Goal: Task Accomplishment & Management: Manage account settings

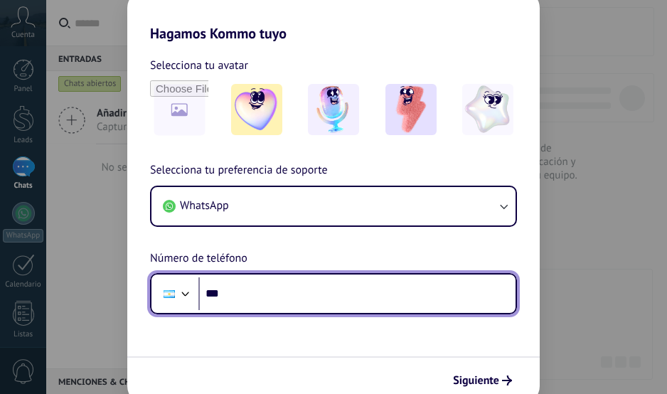
drag, startPoint x: 0, startPoint y: 0, endPoint x: 238, endPoint y: 295, distance: 379.4
click at [238, 295] on input "***" at bounding box center [356, 293] width 317 height 33
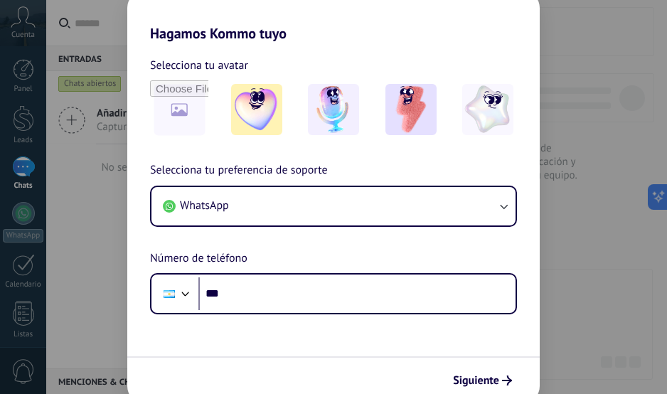
click at [84, 248] on div "Hagamos Kommo tuyo Selecciona tu avatar Selecciona tu preferencia de soporte Wh…" at bounding box center [333, 197] width 667 height 394
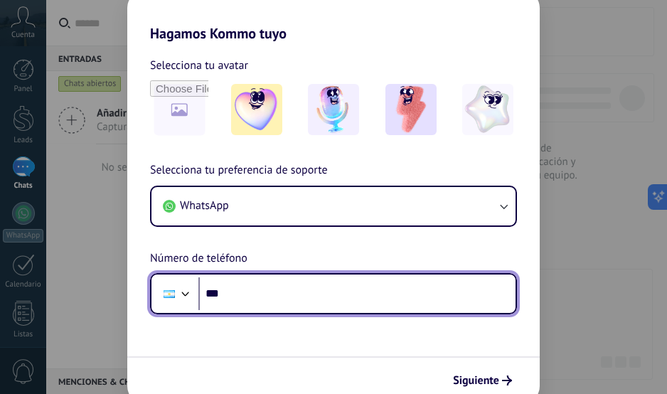
click at [239, 290] on input "***" at bounding box center [356, 293] width 317 height 33
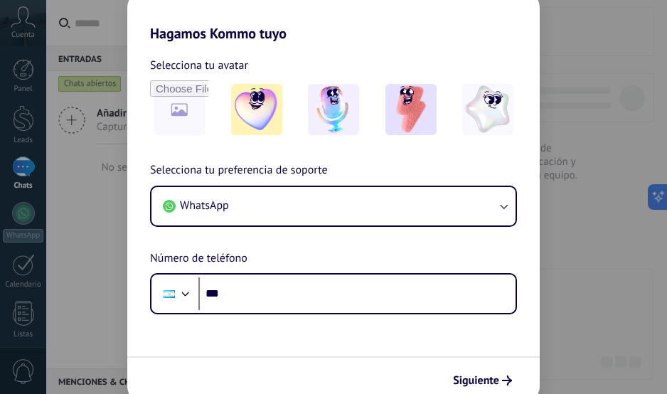
click at [615, 36] on div "Hagamos Kommo tuyo Selecciona tu avatar Selecciona tu preferencia de soporte Wh…" at bounding box center [333, 197] width 667 height 394
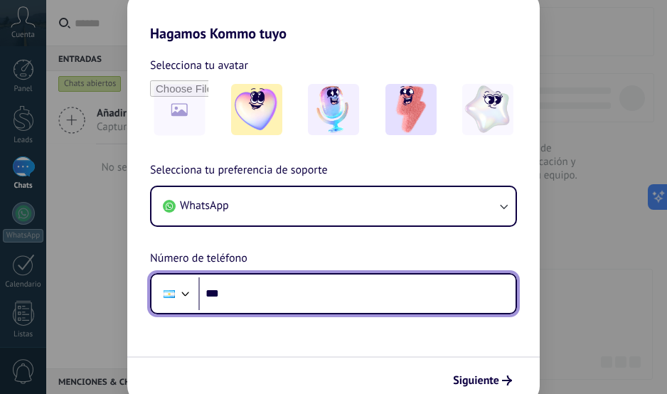
click at [279, 299] on input "***" at bounding box center [356, 293] width 317 height 33
type input "**********"
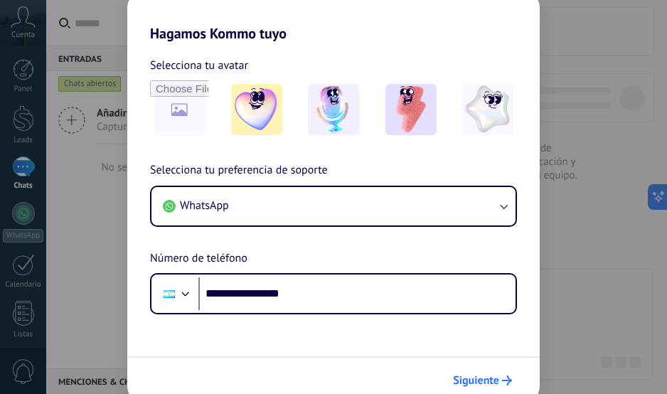
click at [496, 378] on span "Siguiente" at bounding box center [476, 381] width 46 height 10
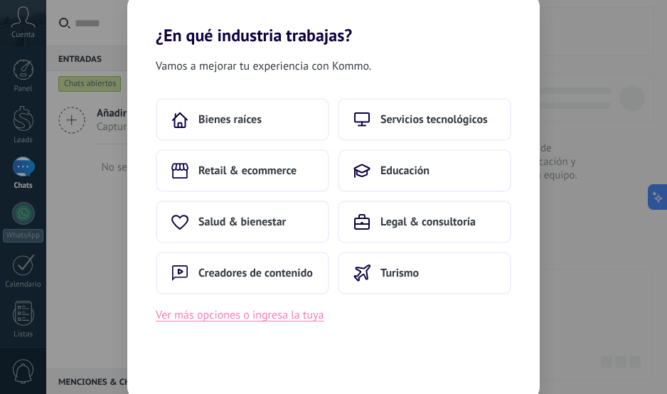
click at [254, 316] on button "Ver más opciones o ingresa la tuya" at bounding box center [240, 315] width 168 height 18
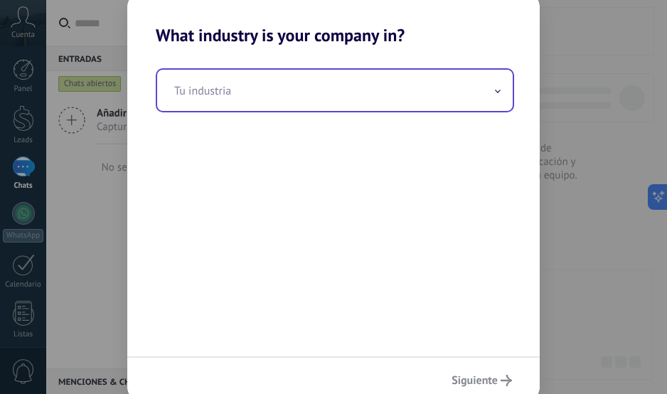
click at [250, 99] on input "text" at bounding box center [335, 90] width 356 height 41
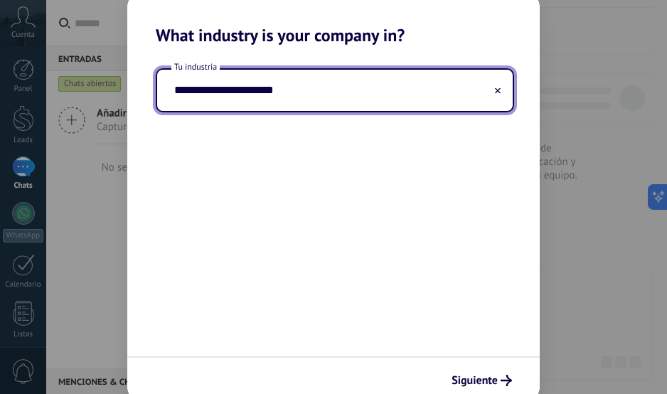
drag, startPoint x: 307, startPoint y: 90, endPoint x: 154, endPoint y: 89, distance: 153.7
click at [154, 89] on div "**********" at bounding box center [333, 201] width 413 height 311
click at [235, 91] on input "********" at bounding box center [335, 90] width 356 height 41
type input "********"
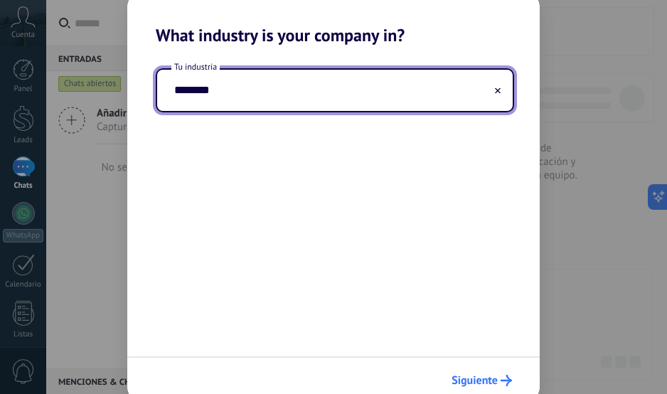
click at [480, 373] on button "Siguiente" at bounding box center [481, 380] width 73 height 24
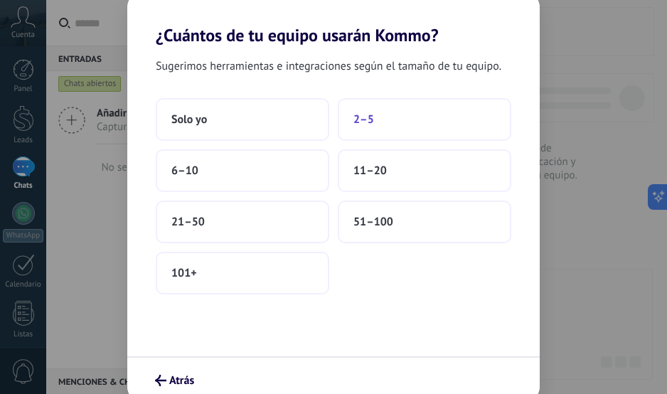
click at [373, 127] on button "2–5" at bounding box center [425, 119] width 174 height 43
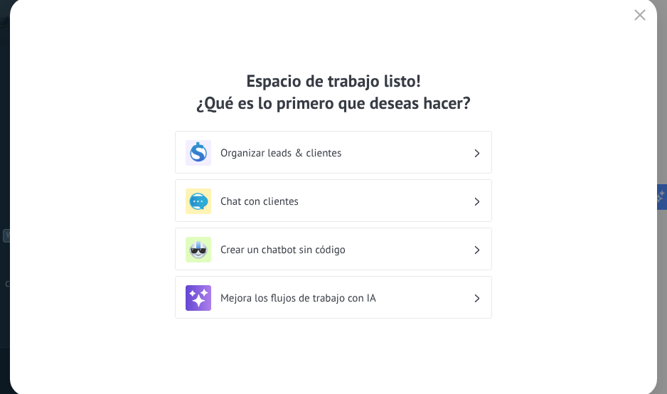
click at [282, 200] on h3 "Chat con clientes" at bounding box center [347, 202] width 253 height 14
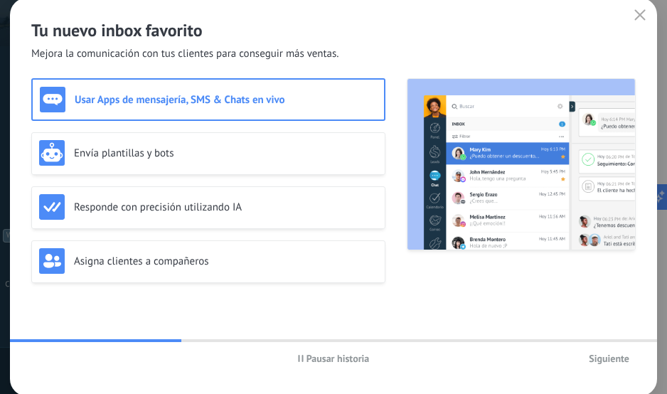
click at [640, 16] on use "button" at bounding box center [640, 14] width 11 height 11
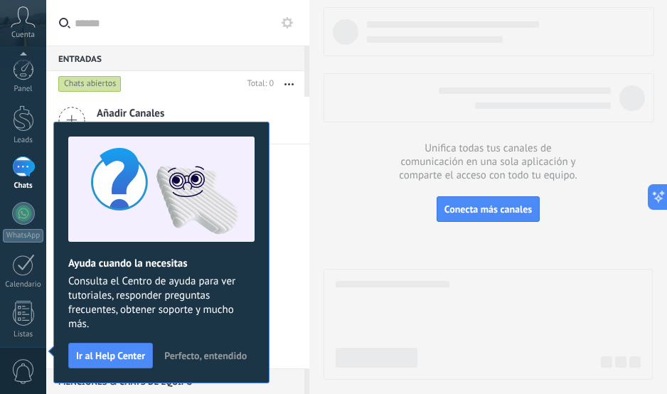
scroll to position [198, 0]
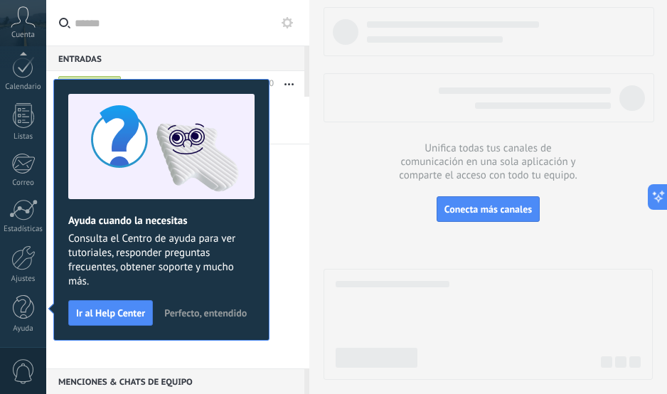
click at [331, 219] on div at bounding box center [488, 193] width 329 height 373
click at [189, 309] on span "Perfecto, entendido" at bounding box center [205, 313] width 83 height 10
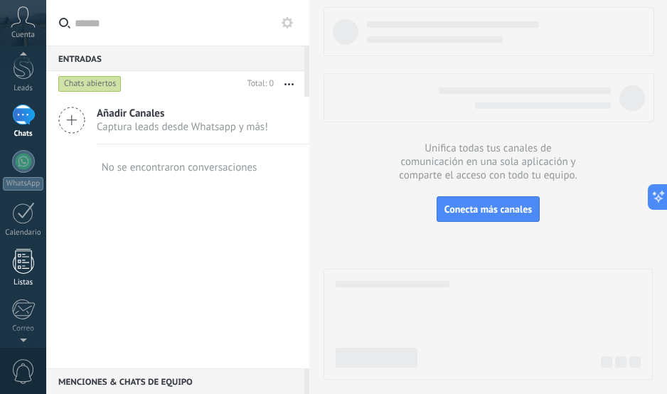
scroll to position [0, 0]
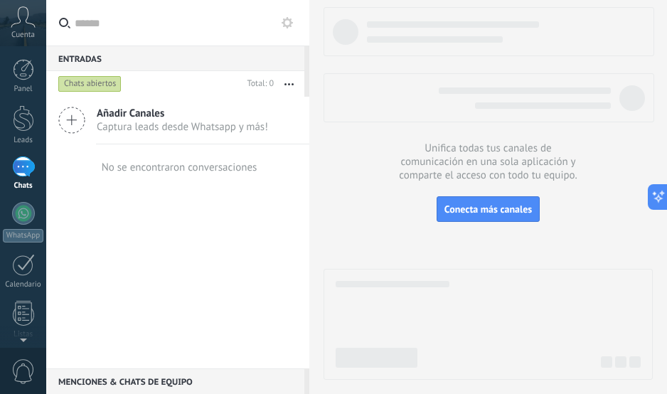
click at [285, 23] on icon at bounding box center [287, 22] width 11 height 11
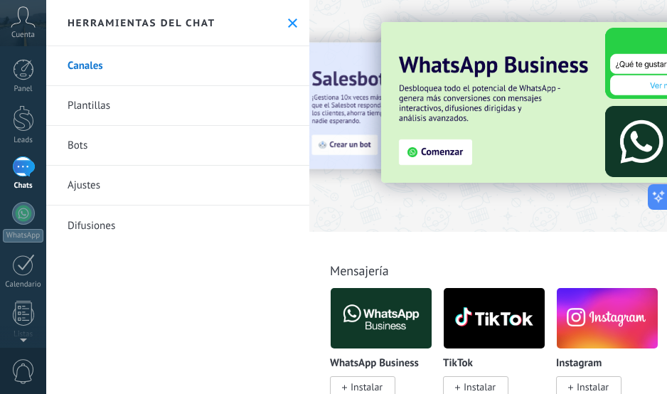
click at [147, 59] on link "Canales" at bounding box center [177, 66] width 263 height 40
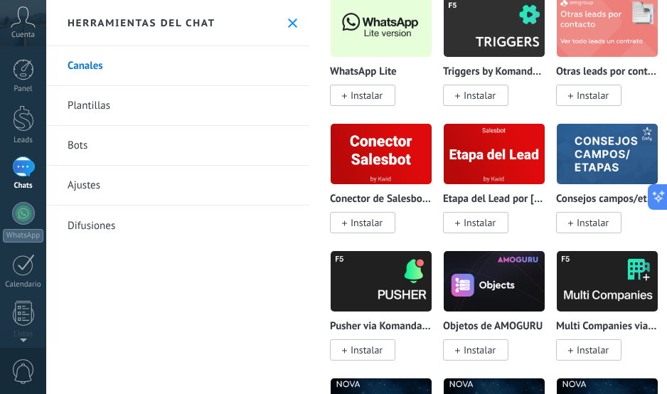
scroll to position [4126, 0]
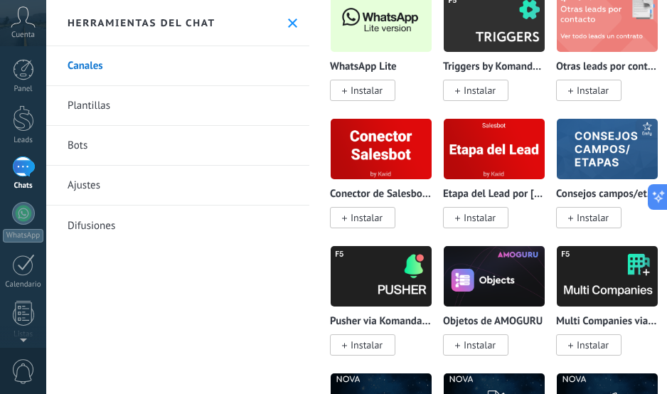
click at [365, 83] on span "Instalar" at bounding box center [362, 90] width 65 height 21
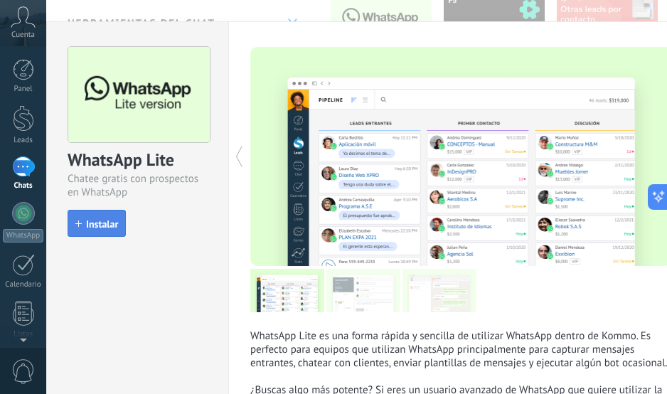
click at [106, 233] on button "Instalar" at bounding box center [97, 223] width 58 height 27
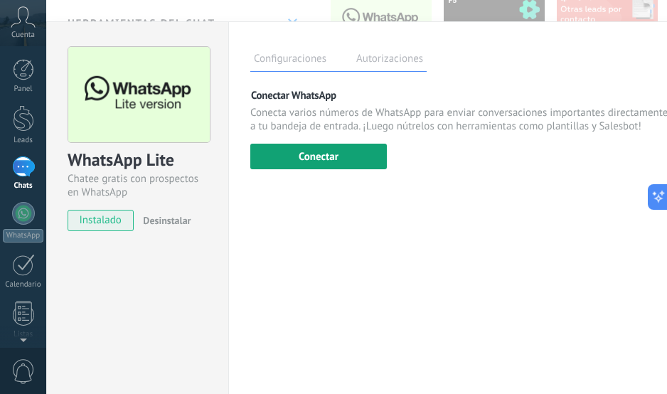
click at [299, 150] on button "Conectar" at bounding box center [318, 157] width 137 height 26
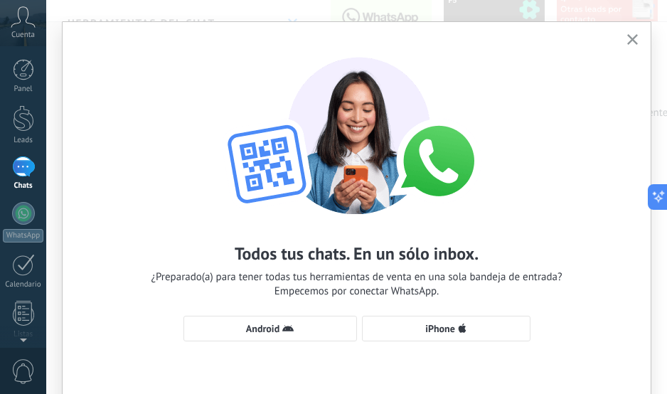
click at [169, 135] on div "Todos tus chats. En un sólo inbox. ¿Preparado(a) para tener todas tus herramien…" at bounding box center [357, 192] width 588 height 341
click at [283, 321] on button "Android" at bounding box center [271, 329] width 174 height 26
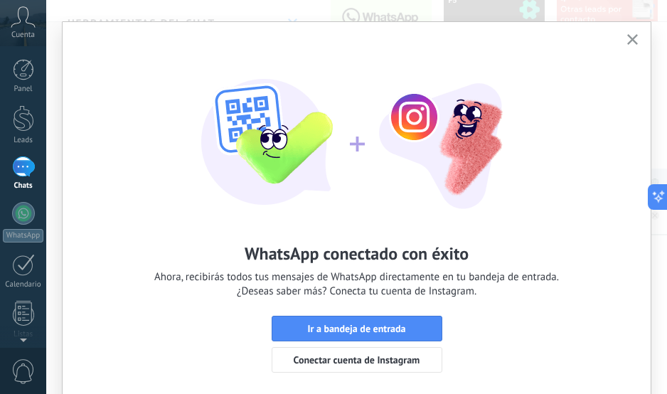
click at [208, 314] on div "WhatsApp conectado con éxito Ahora, recibirás todos tus mensajes de WhatsApp di…" at bounding box center [357, 208] width 588 height 372
click at [305, 319] on button "Ir a bandeja de entrada" at bounding box center [357, 329] width 171 height 26
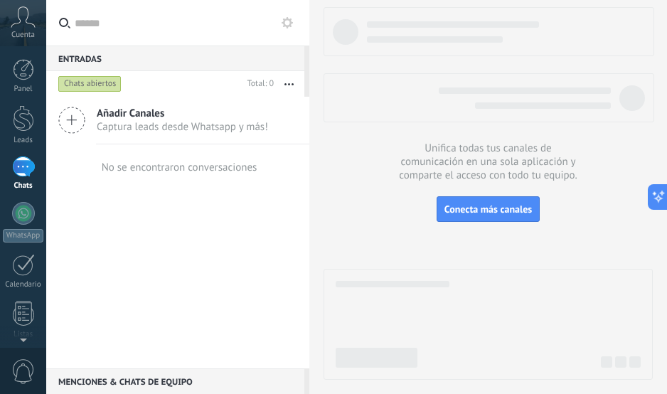
drag, startPoint x: 129, startPoint y: 239, endPoint x: 125, endPoint y: 223, distance: 16.2
click at [129, 239] on div "Añadir Canales Captura leads desde Whatsapp y más! No se encontraron conversaci…" at bounding box center [177, 233] width 263 height 272
click at [286, 22] on icon at bounding box center [287, 22] width 11 height 11
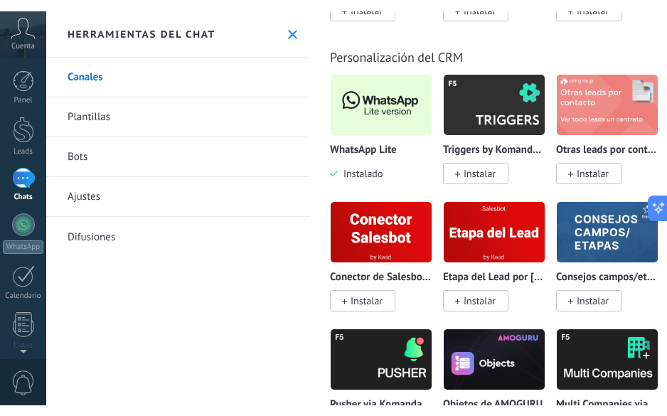
scroll to position [4055, 0]
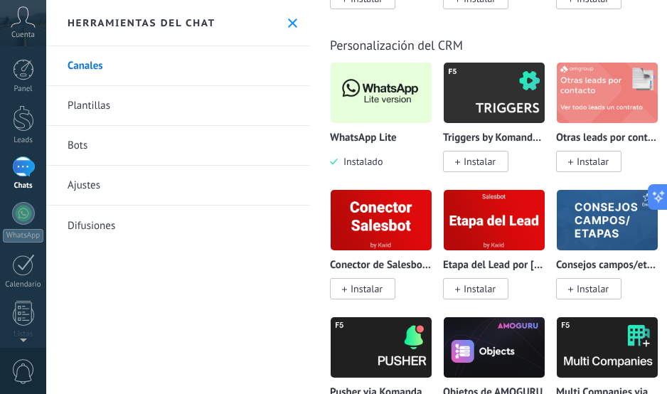
click at [379, 96] on img at bounding box center [381, 92] width 101 height 69
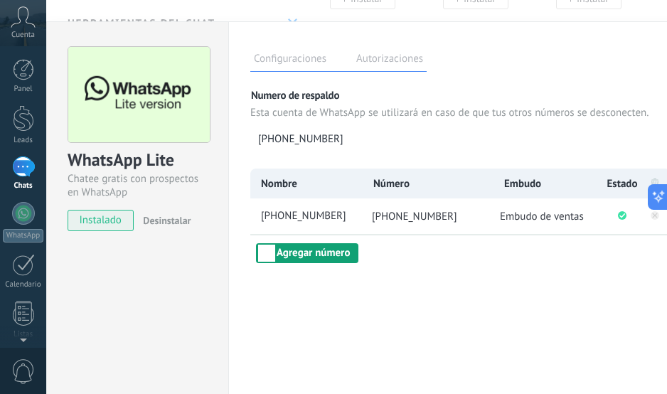
click at [327, 251] on button "Agregar número" at bounding box center [307, 253] width 102 height 20
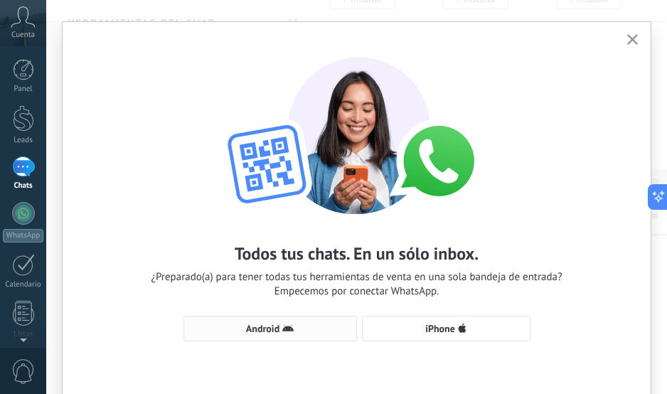
click at [237, 327] on span "Android" at bounding box center [270, 328] width 158 height 11
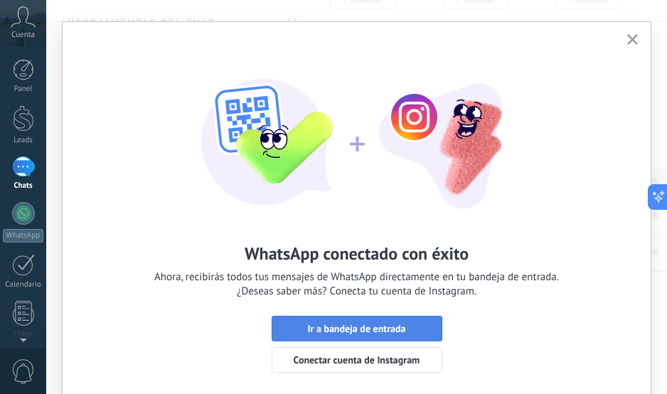
click at [376, 327] on span "Ir a bandeja de entrada" at bounding box center [356, 329] width 98 height 10
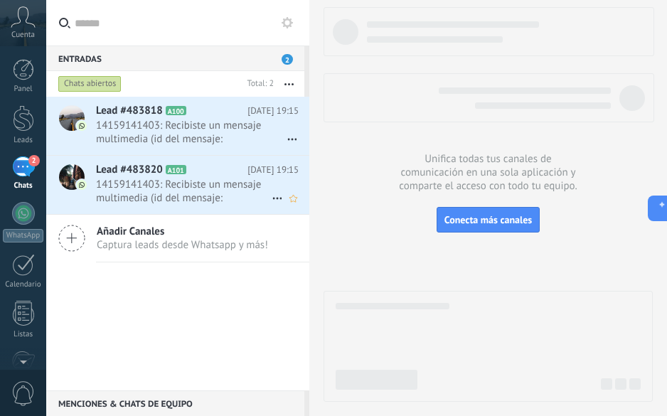
click at [176, 185] on span "14159141403: Recibiste un mensaje multimedia (id del mensaje: 788B6BA7CD25DFA81…" at bounding box center [184, 191] width 176 height 27
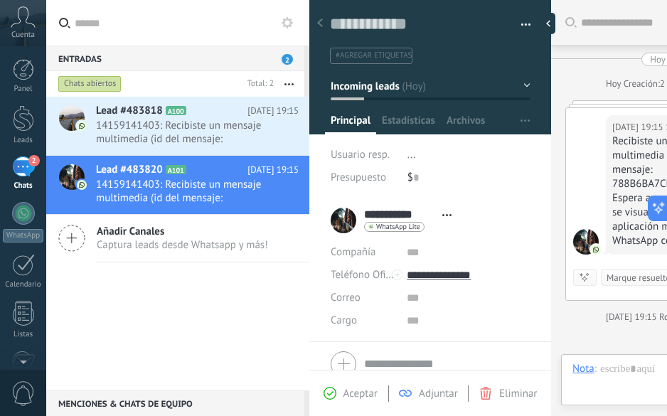
scroll to position [21, 0]
click at [551, 22] on div at bounding box center [551, 23] width 21 height 21
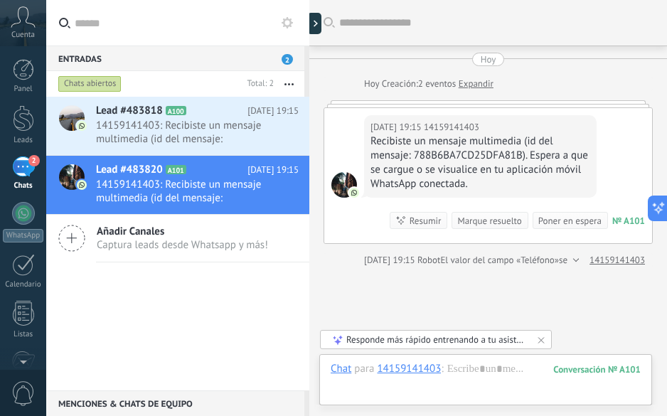
scroll to position [184, 0]
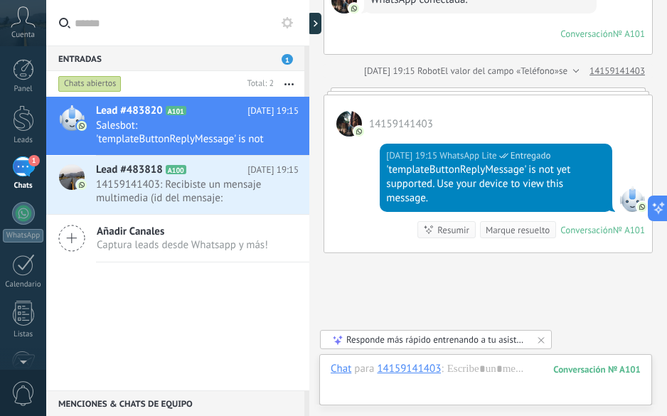
click at [516, 230] on div "Marque resuelto" at bounding box center [518, 230] width 64 height 14
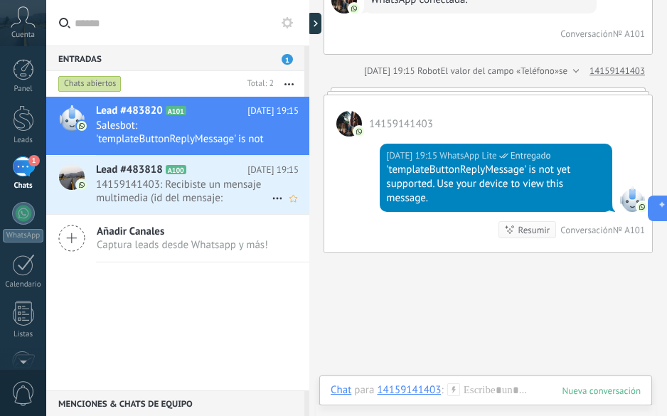
scroll to position [208, 0]
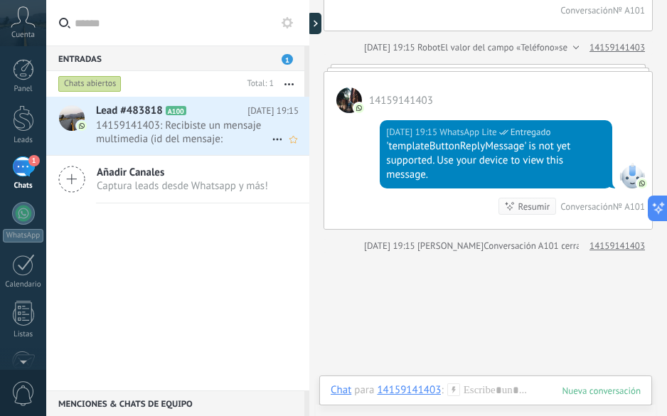
click at [166, 103] on div "Lead #483818 A100 [DATE] 19:15 14159141403: Recibiste un mensaje multimedia (id…" at bounding box center [202, 126] width 213 height 58
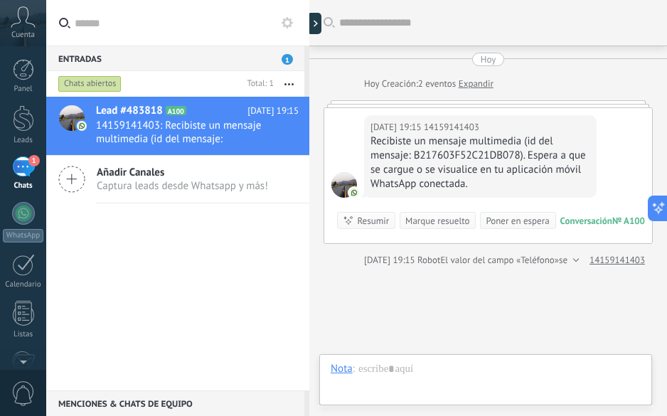
scroll to position [100, 0]
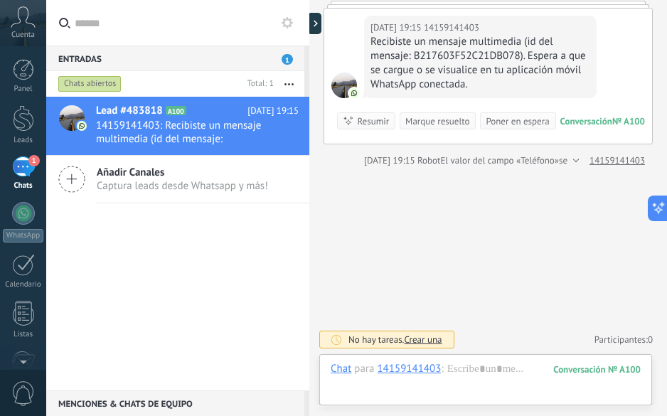
click at [447, 122] on div "Marque resuelto" at bounding box center [437, 122] width 64 height 14
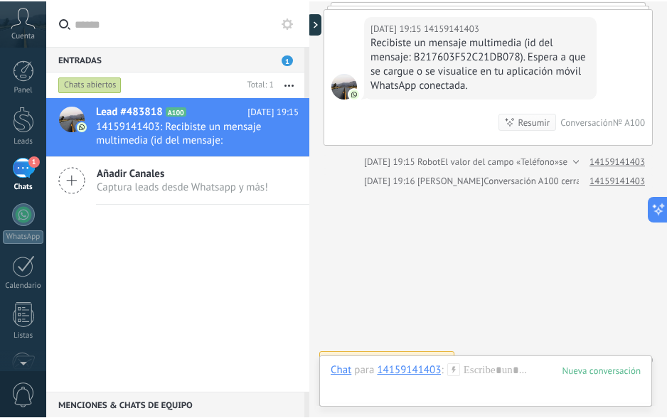
scroll to position [119, 0]
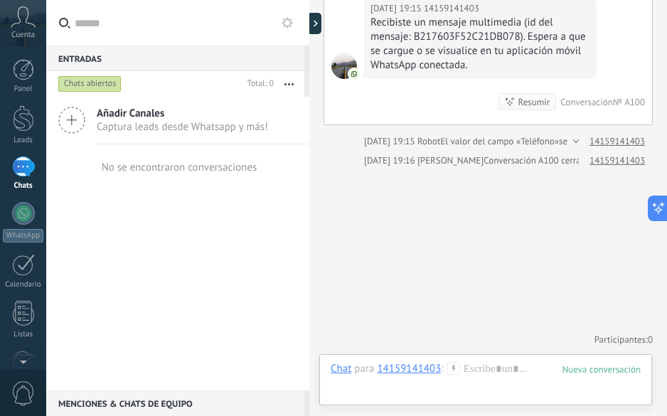
type textarea "**********"
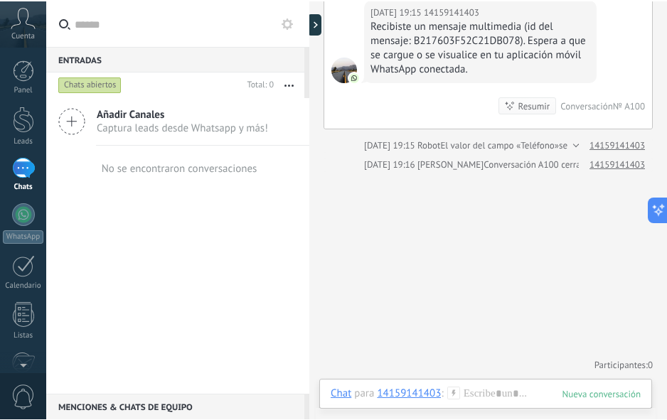
scroll to position [115, 0]
click at [504, 272] on div "Buscar Carga más [DATE] [DATE] Creación: 2 eventos Expandir [DATE] 19:15 141591…" at bounding box center [488, 152] width 358 height 535
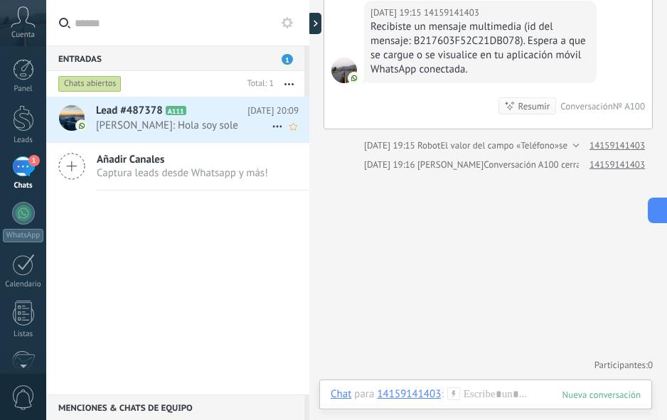
click at [142, 132] on span "[PERSON_NAME]: Hola soy sole" at bounding box center [184, 126] width 176 height 14
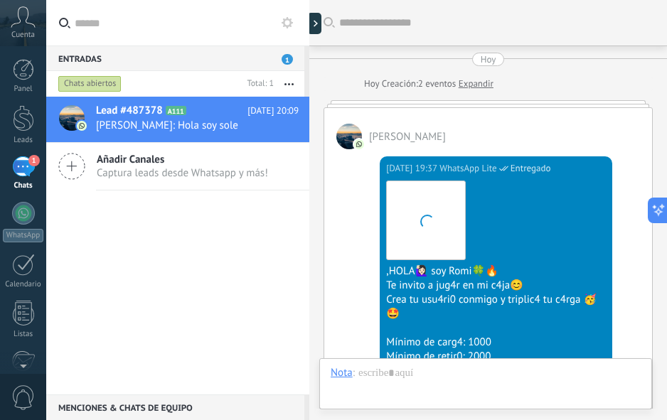
scroll to position [365, 0]
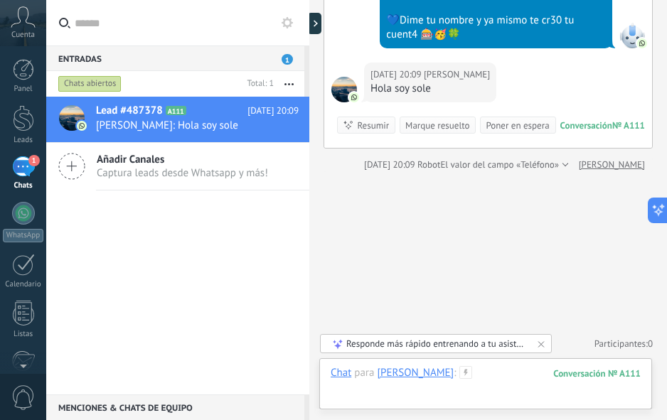
click at [457, 381] on div at bounding box center [486, 387] width 310 height 43
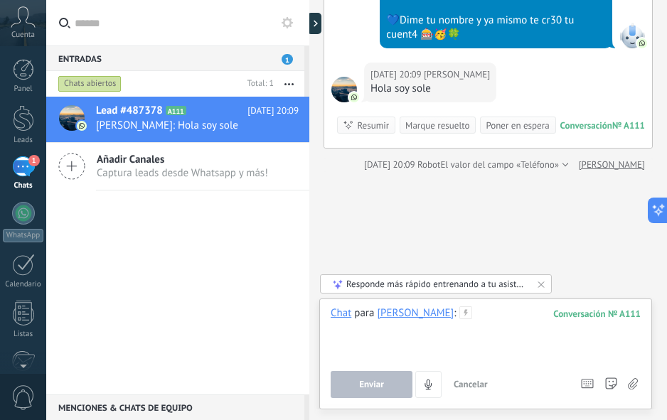
paste div
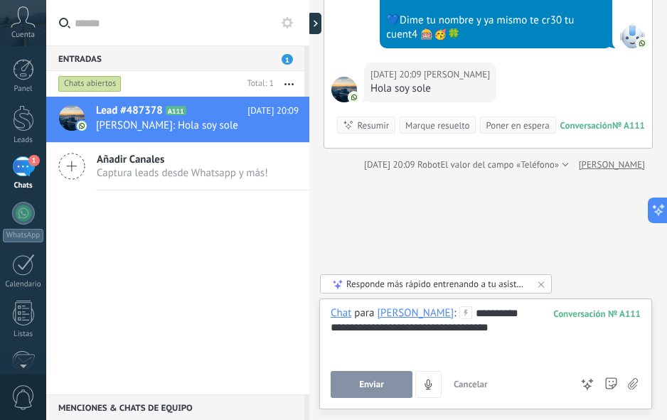
click at [351, 382] on button "Enviar" at bounding box center [372, 384] width 82 height 27
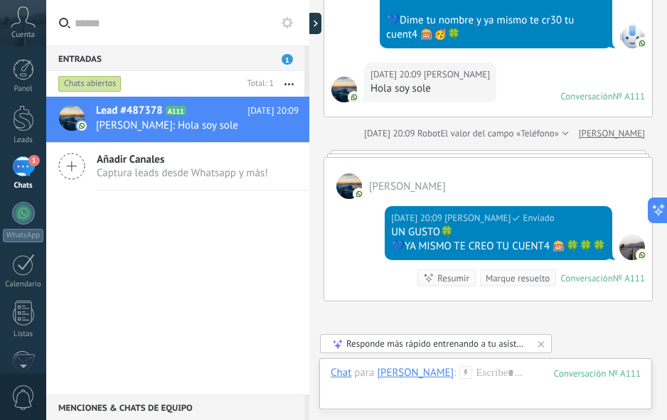
scroll to position [509, 0]
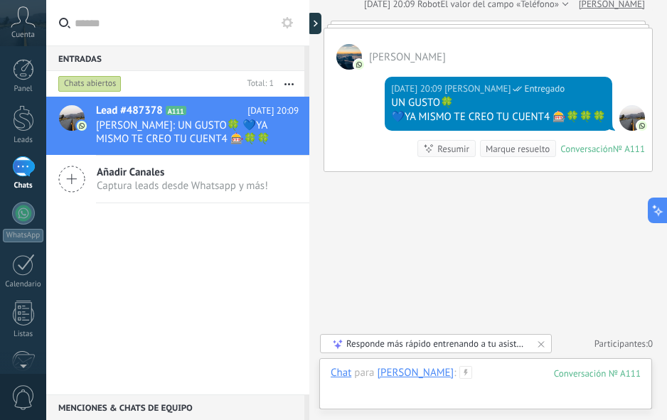
click at [461, 380] on div at bounding box center [486, 387] width 310 height 43
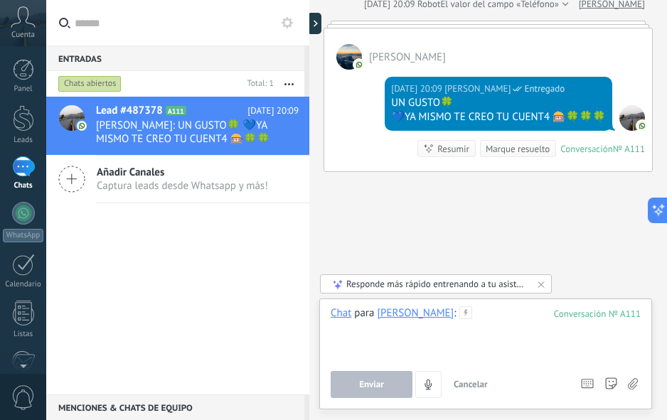
paste div
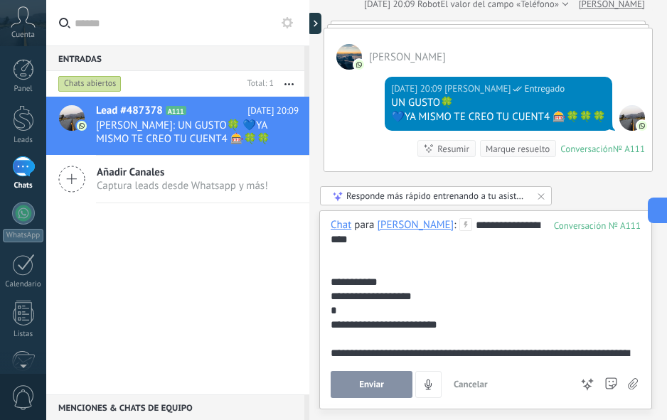
click at [402, 275] on div "**********" at bounding box center [483, 282] width 305 height 14
drag, startPoint x: 378, startPoint y: 386, endPoint x: 377, endPoint y: 369, distance: 16.4
click at [379, 386] on span "Enviar" at bounding box center [371, 385] width 25 height 10
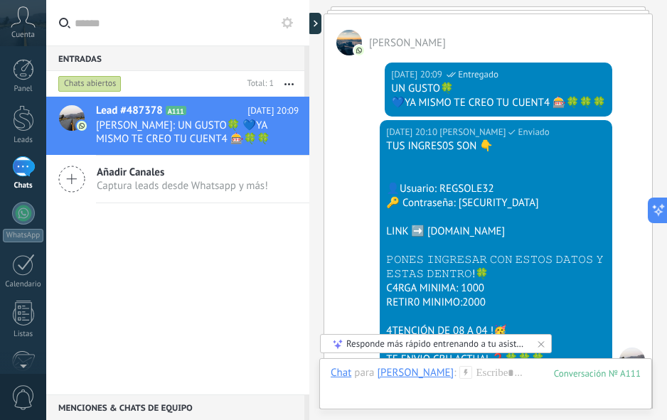
scroll to position [765, 0]
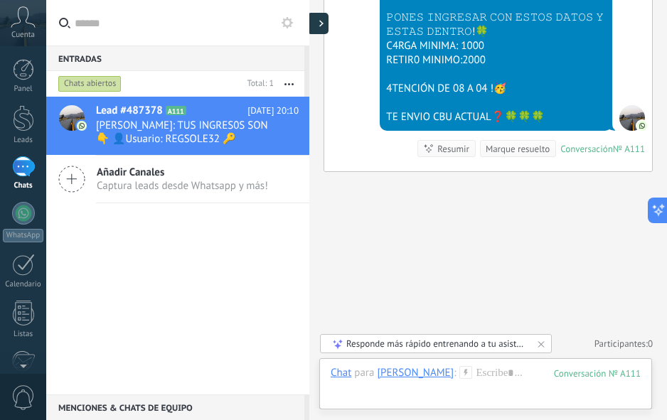
click at [324, 25] on div at bounding box center [317, 23] width 21 height 21
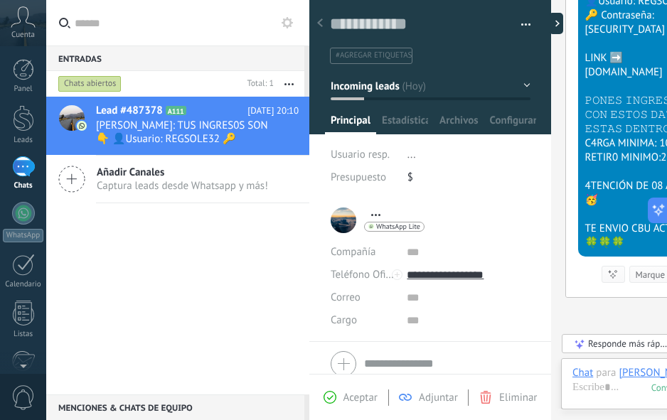
scroll to position [21, 0]
paste textarea "*********"
type textarea "*********"
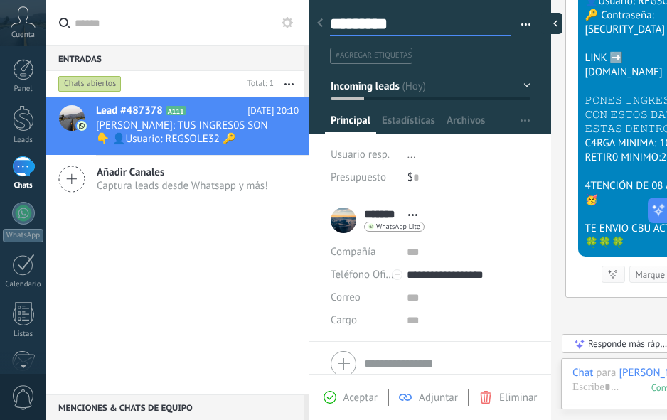
click at [548, 31] on div at bounding box center [551, 23] width 21 height 21
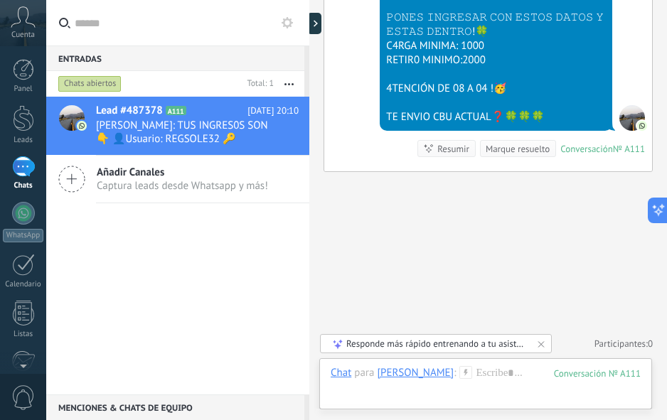
type textarea "*********"
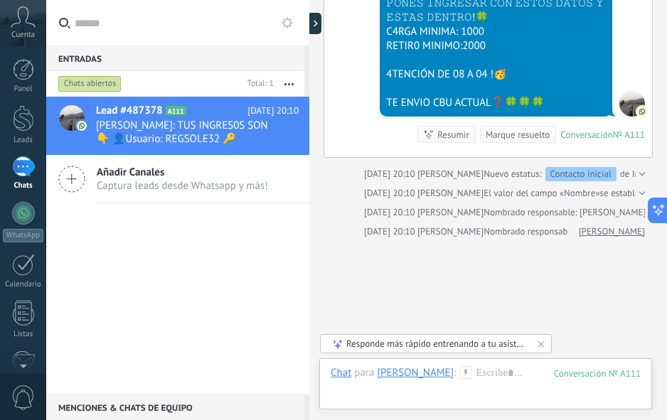
scroll to position [847, 0]
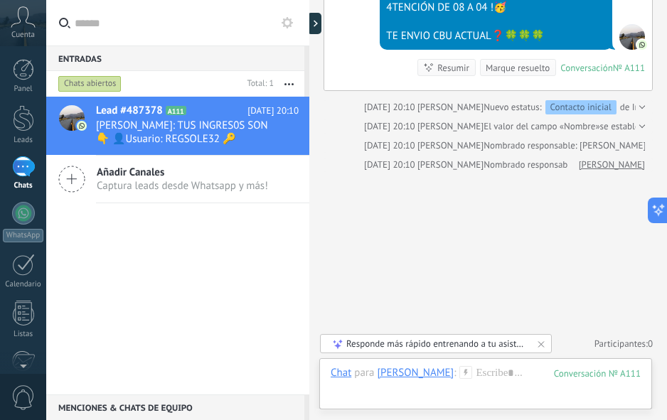
click at [290, 23] on use at bounding box center [287, 22] width 11 height 11
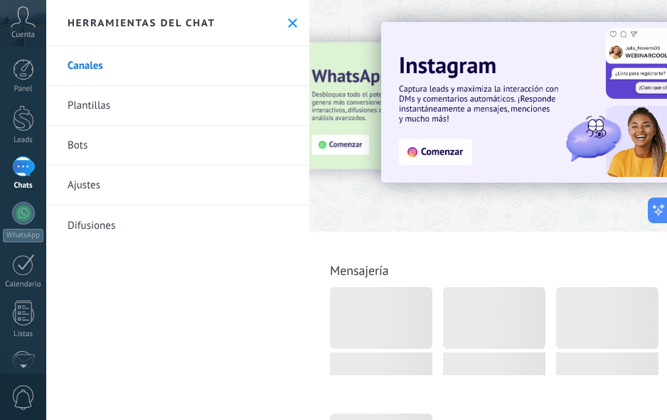
click at [290, 23] on icon at bounding box center [292, 22] width 9 height 9
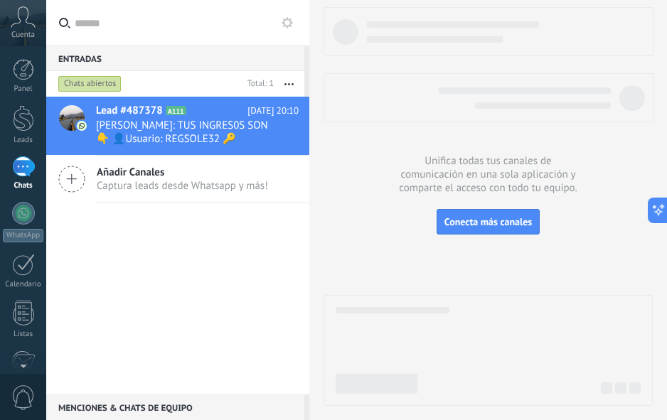
click at [290, 81] on button "button" at bounding box center [289, 84] width 31 height 26
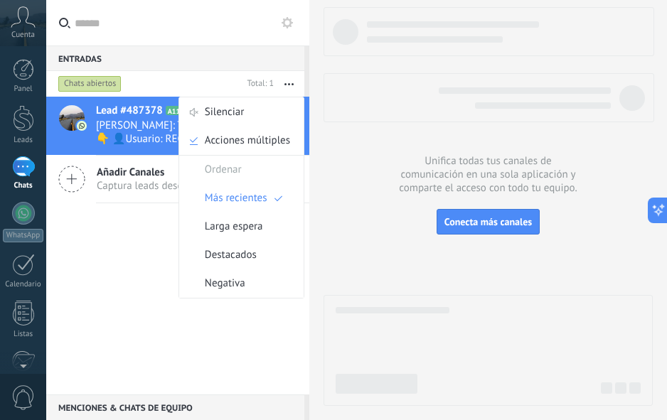
click at [290, 81] on button "button" at bounding box center [289, 84] width 31 height 26
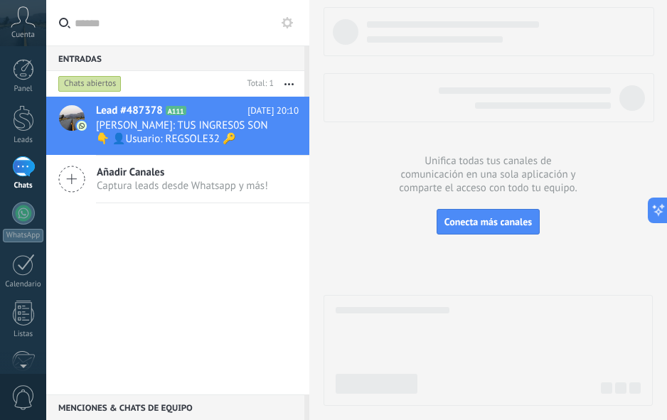
click at [284, 21] on use at bounding box center [287, 22] width 11 height 11
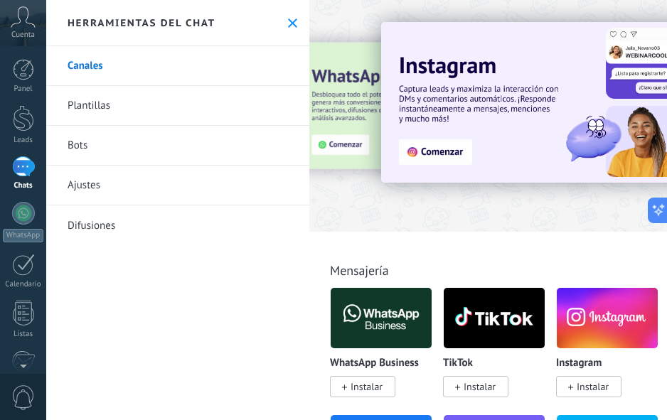
click at [288, 21] on icon at bounding box center [292, 22] width 9 height 9
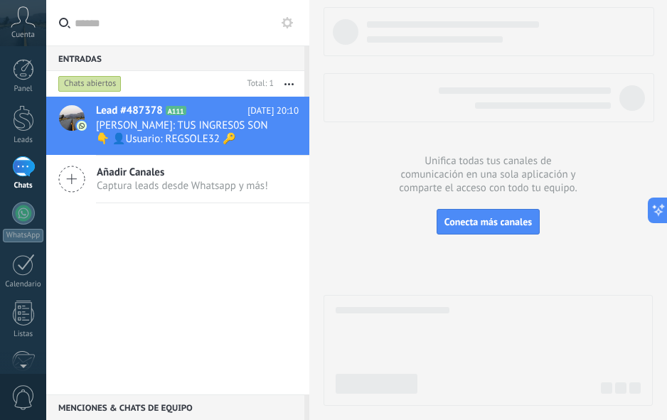
click at [334, 154] on div at bounding box center [488, 206] width 329 height 399
click at [168, 134] on span "[PERSON_NAME]: TUS INGRES0S SON 👇 👤Usuario: REGSOLE32 🔑 Contraseña: [SECURITY_D…" at bounding box center [184, 132] width 176 height 27
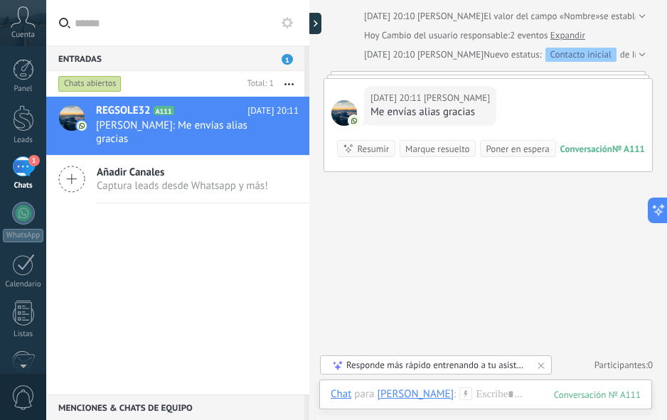
scroll to position [994, 0]
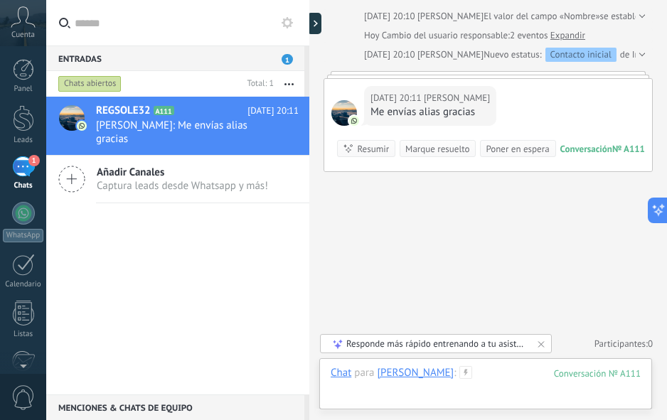
click at [494, 386] on div at bounding box center [486, 387] width 310 height 43
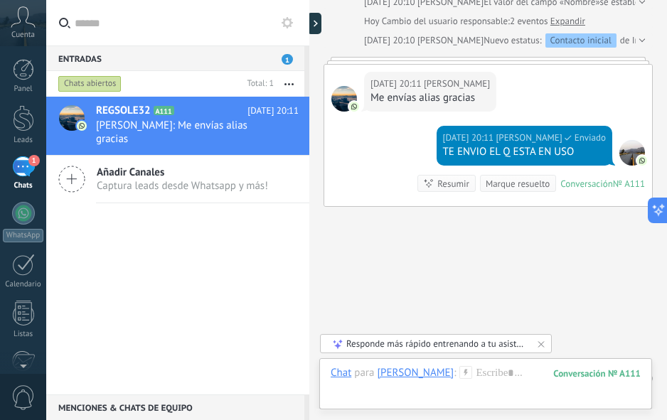
scroll to position [1043, 0]
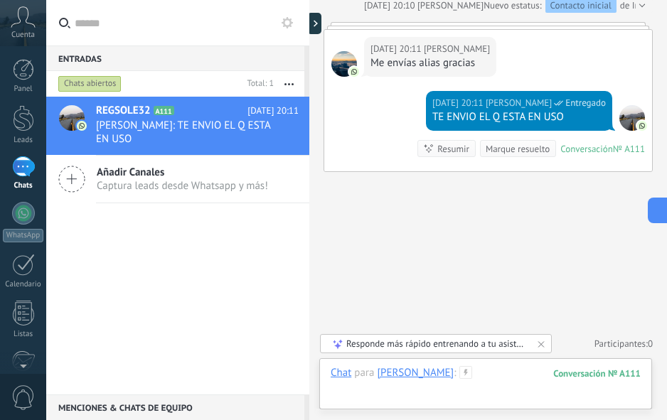
click at [502, 384] on div at bounding box center [486, 387] width 310 height 43
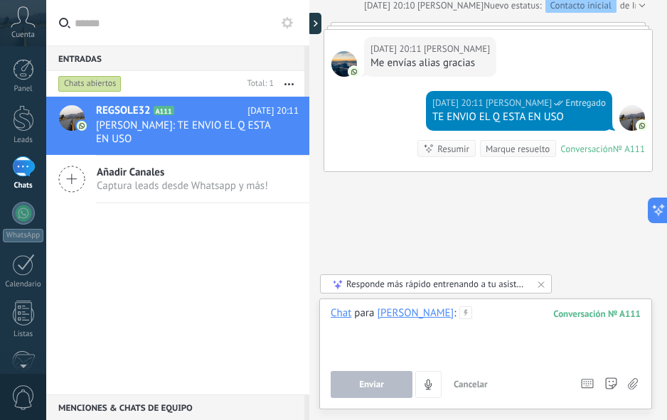
paste div
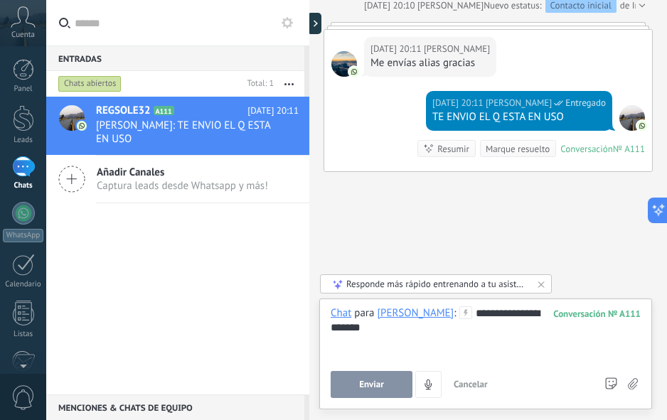
click at [376, 361] on div "**********" at bounding box center [486, 353] width 310 height 92
click at [378, 375] on button "Enviar" at bounding box center [372, 384] width 82 height 27
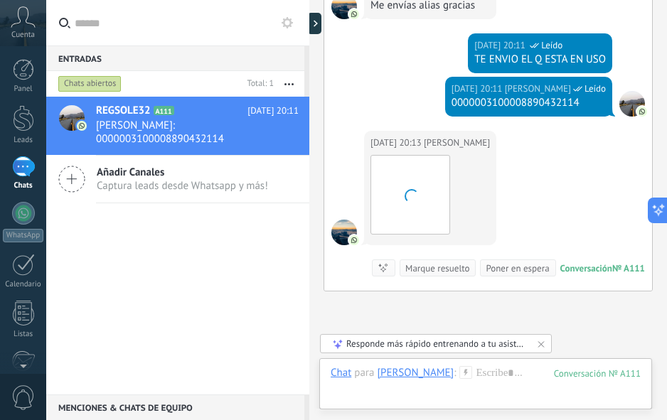
scroll to position [1220, 0]
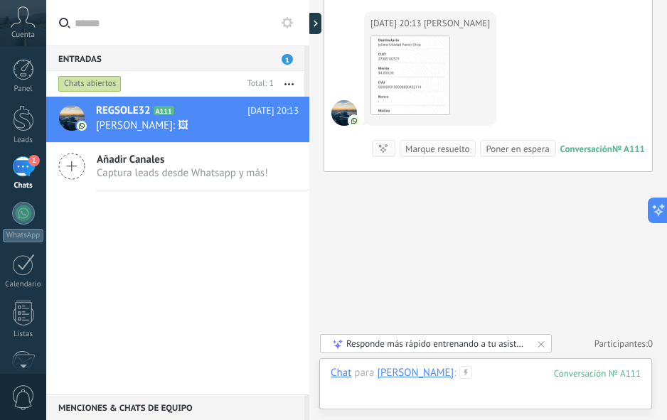
click at [450, 378] on div at bounding box center [486, 387] width 310 height 43
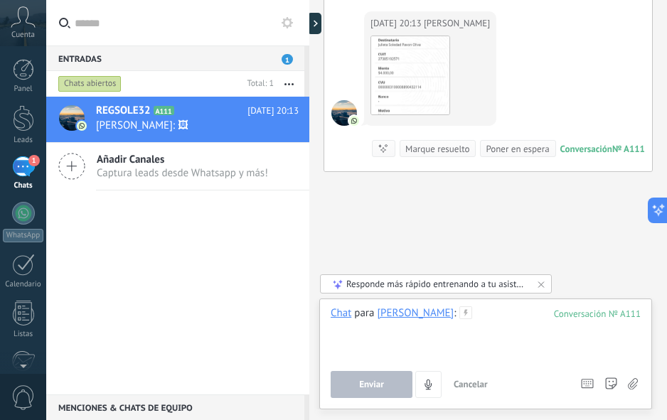
paste div
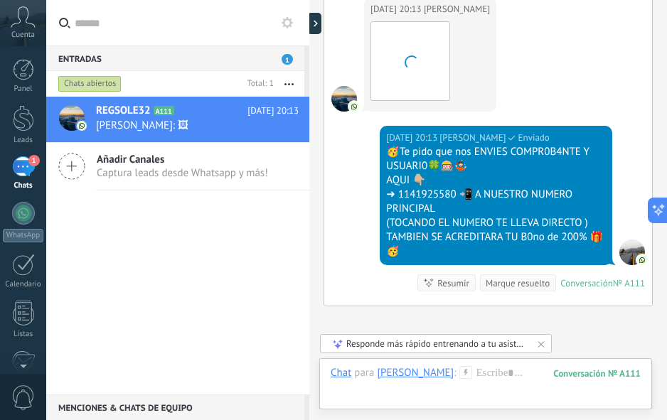
scroll to position [1369, 0]
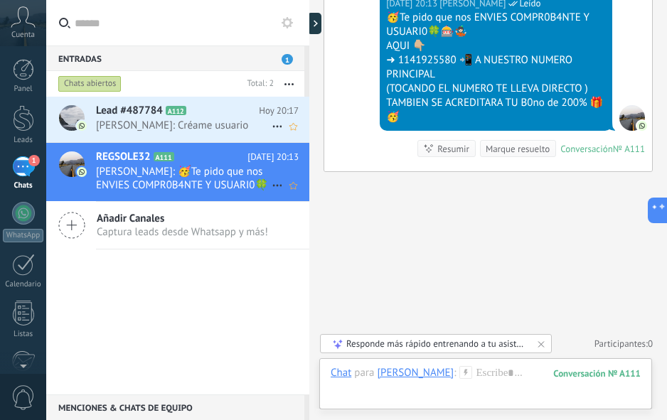
click at [166, 128] on span "[PERSON_NAME]: Créame usuario" at bounding box center [184, 126] width 176 height 14
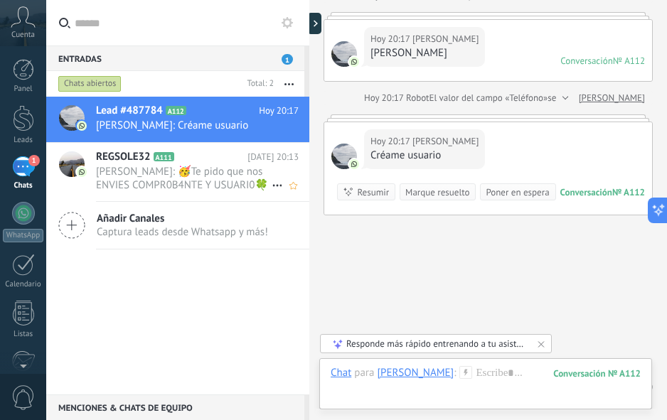
scroll to position [132, 0]
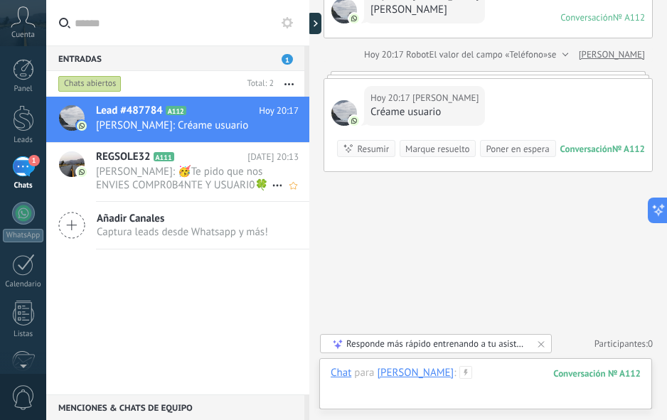
click at [484, 382] on div at bounding box center [486, 387] width 310 height 43
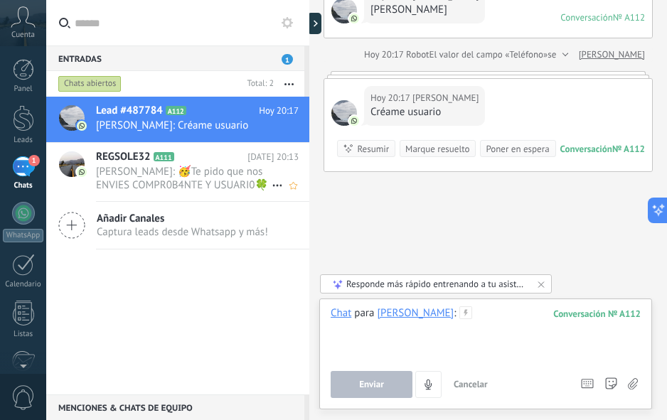
paste div
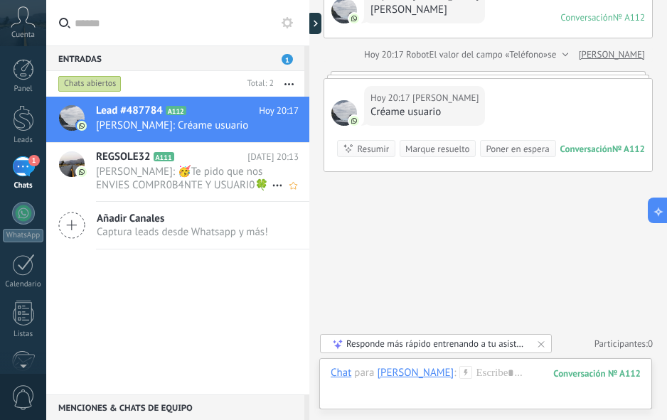
scroll to position [209, 0]
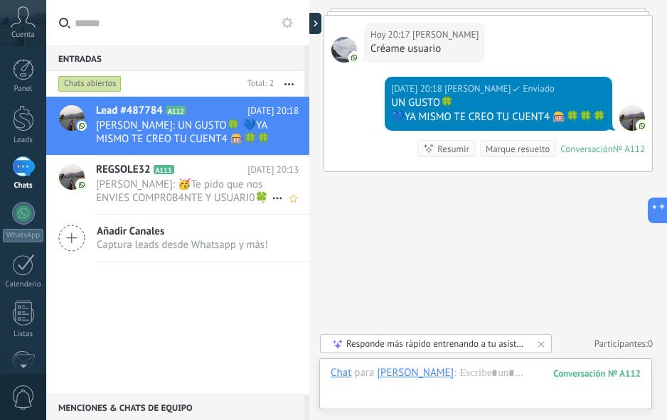
click at [73, 84] on div "Chats abiertos" at bounding box center [89, 83] width 63 height 17
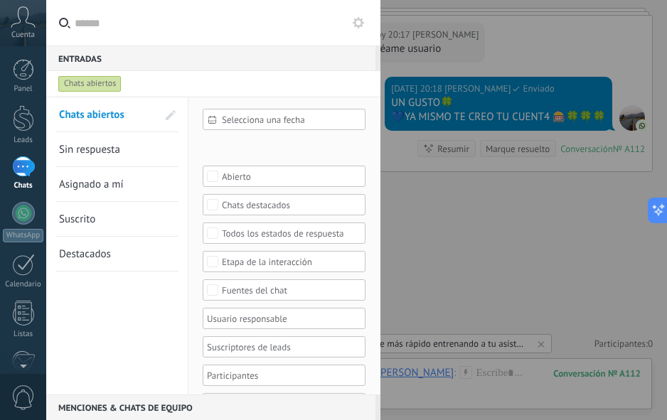
click at [85, 156] on span "Sin respuesta" at bounding box center [89, 150] width 61 height 14
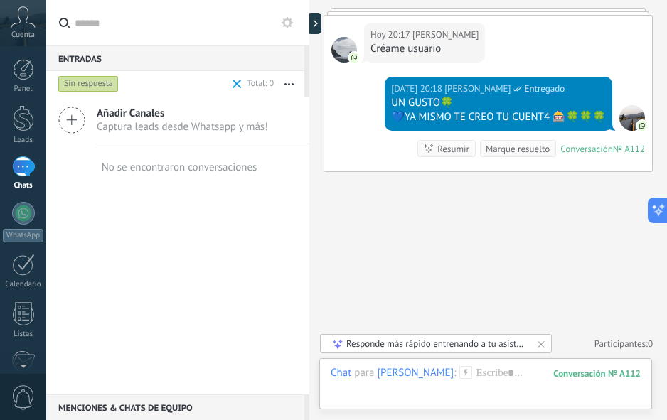
click at [484, 231] on div "Buscar Carga más [DATE] [DATE] Creación: 2 eventos Expandir [DATE] 20:17 [PERSO…" at bounding box center [488, 112] width 358 height 615
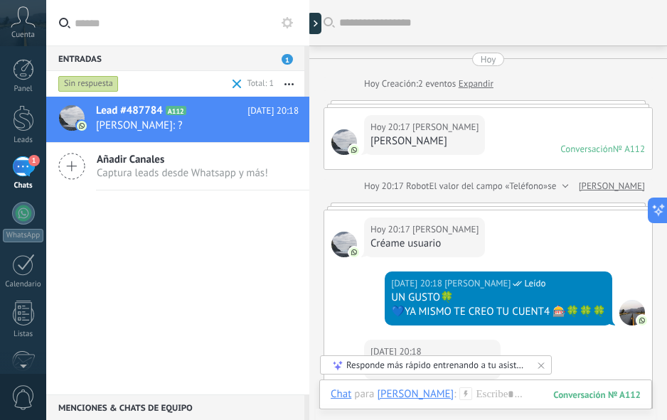
scroll to position [139, 0]
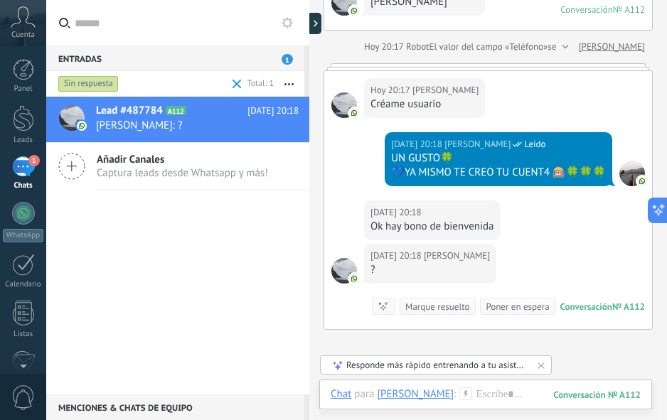
click at [468, 391] on use at bounding box center [466, 394] width 12 height 12
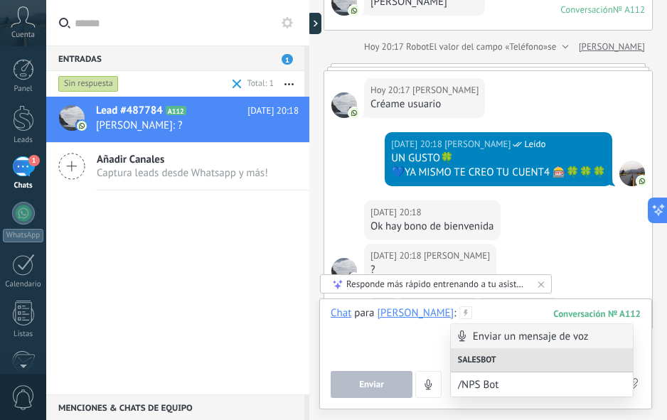
click at [489, 312] on div at bounding box center [486, 334] width 310 height 54
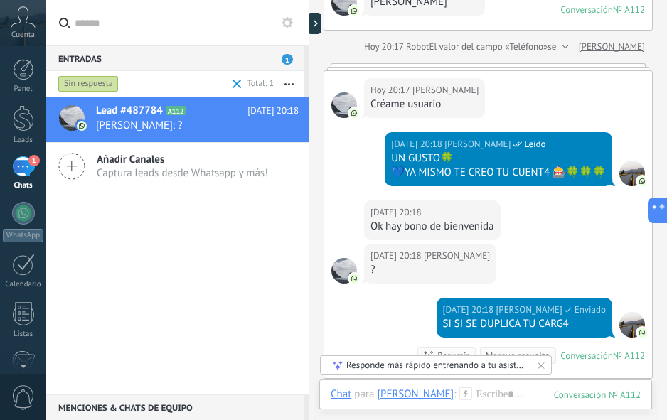
scroll to position [361, 0]
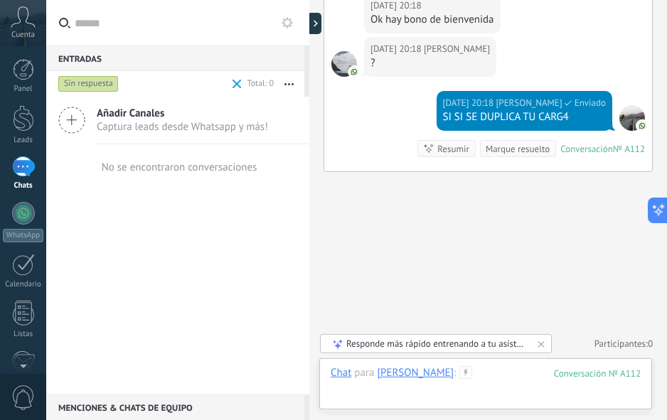
click at [489, 376] on div at bounding box center [486, 387] width 310 height 43
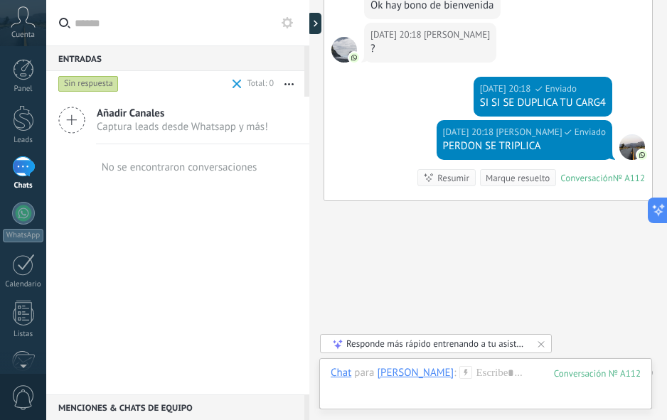
scroll to position [404, 0]
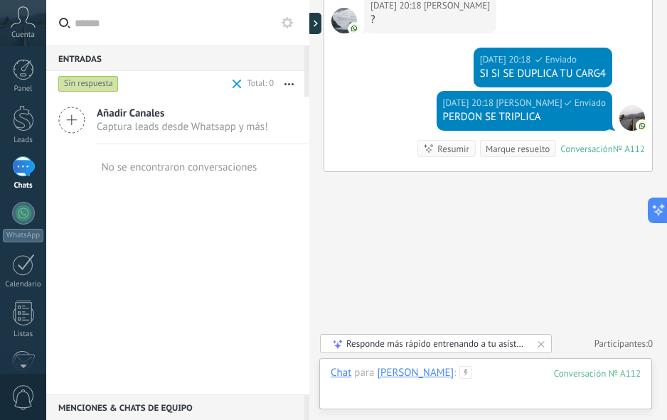
click at [489, 376] on div at bounding box center [486, 387] width 310 height 43
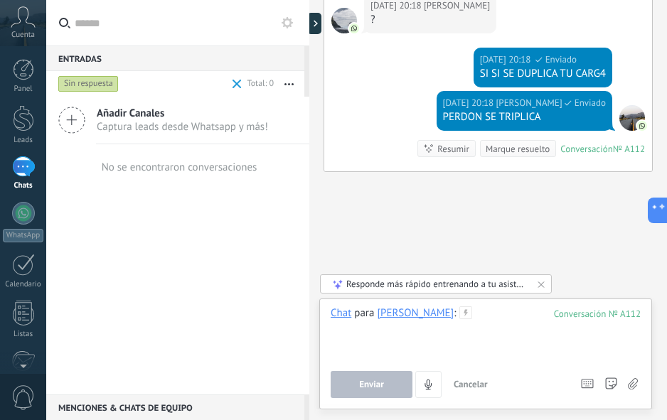
paste div
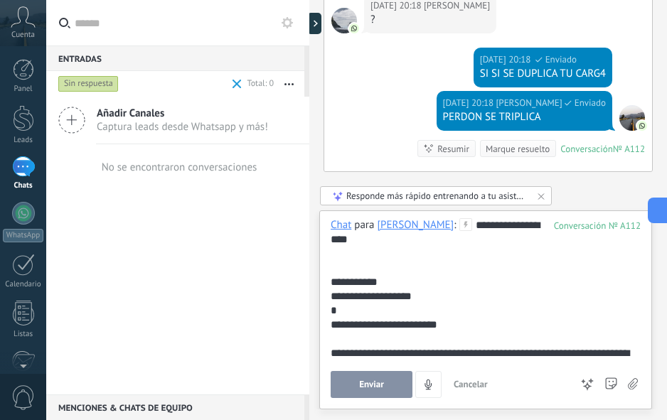
click at [392, 283] on div "**********" at bounding box center [483, 282] width 305 height 14
click at [377, 383] on span "Enviar" at bounding box center [371, 385] width 25 height 10
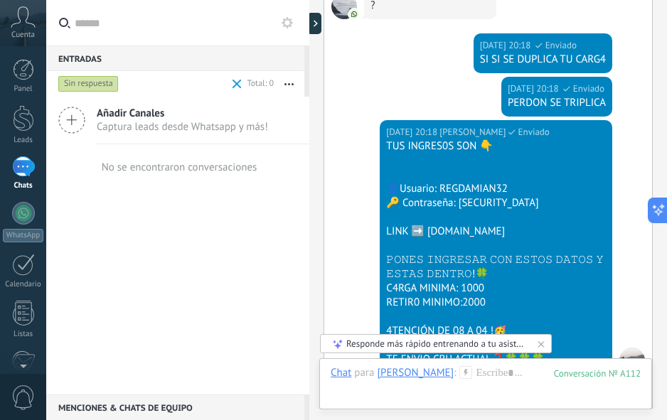
scroll to position [661, 0]
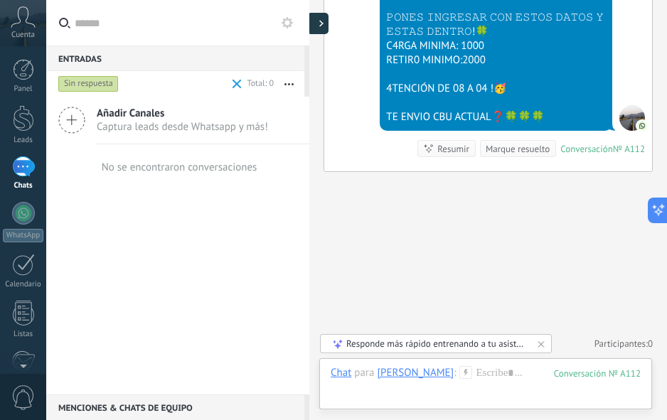
click at [323, 26] on icon at bounding box center [321, 23] width 4 height 7
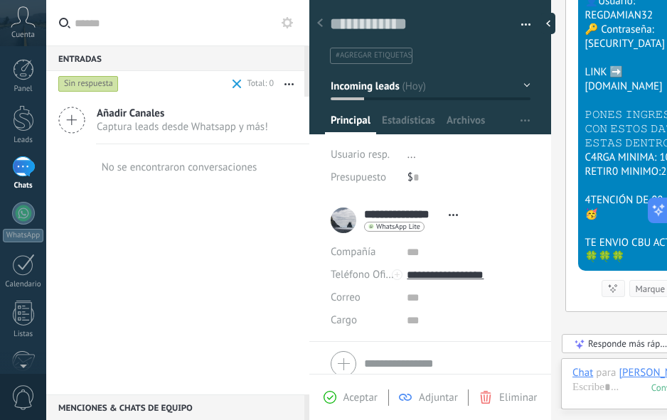
scroll to position [21, 0]
paste textarea "**********"
type textarea "**********"
click at [551, 23] on div at bounding box center [551, 23] width 21 height 21
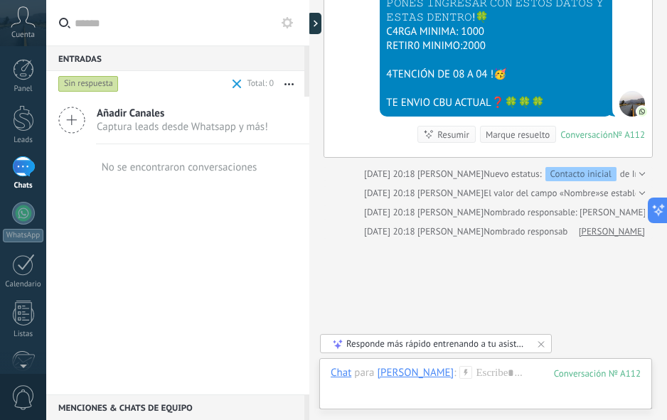
scroll to position [742, 0]
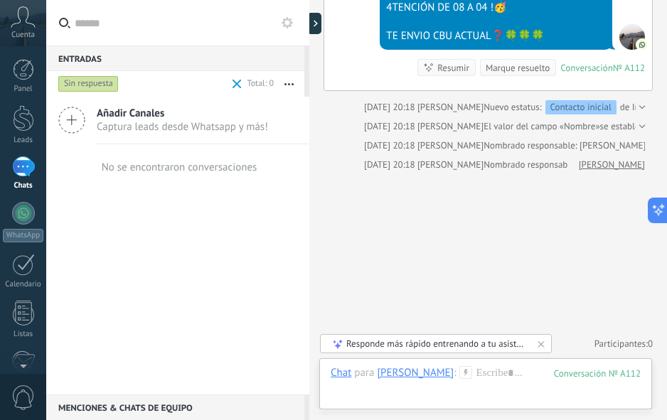
drag, startPoint x: 120, startPoint y: 222, endPoint x: 132, endPoint y: 193, distance: 31.6
click at [120, 222] on div "Añadir Canales Captura leads desde Whatsapp y más! No se encontraron conversaci…" at bounding box center [177, 246] width 263 height 298
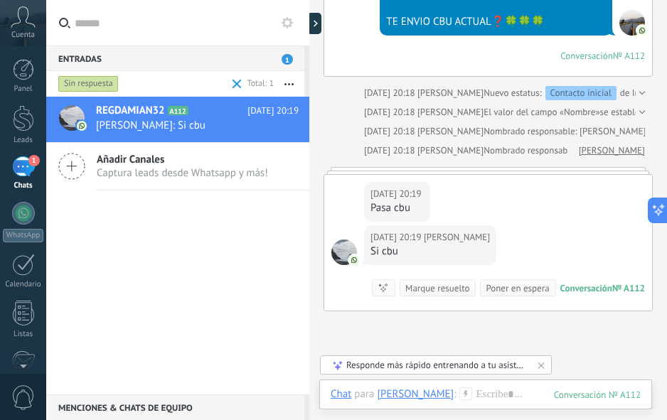
scroll to position [810, 0]
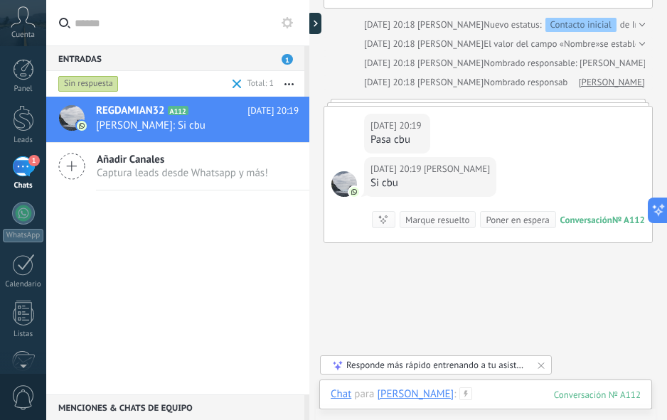
click at [493, 393] on div at bounding box center [486, 409] width 310 height 43
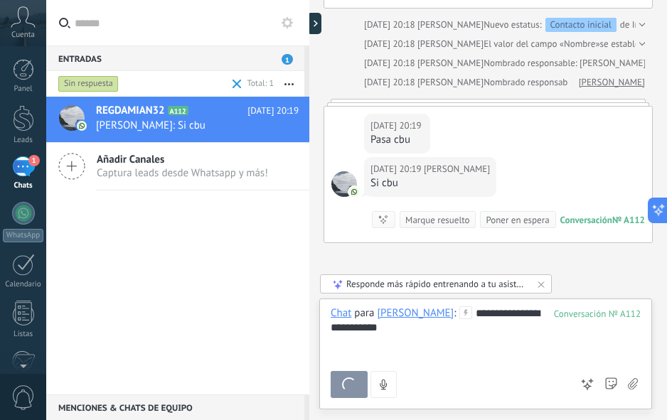
scroll to position [945, 0]
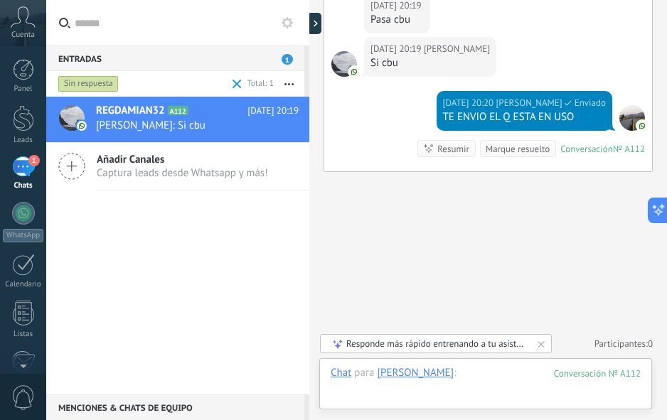
click at [494, 387] on div at bounding box center [486, 387] width 310 height 43
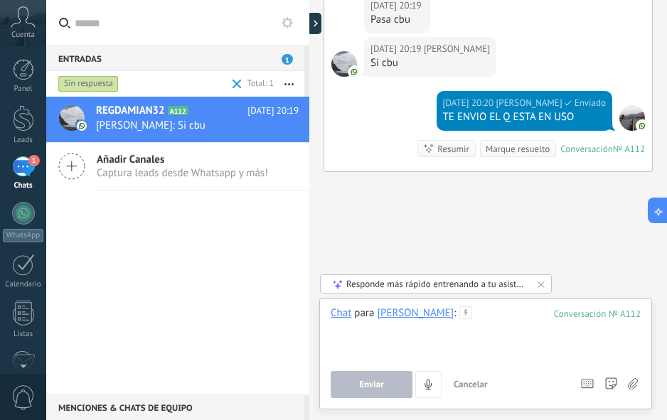
paste div
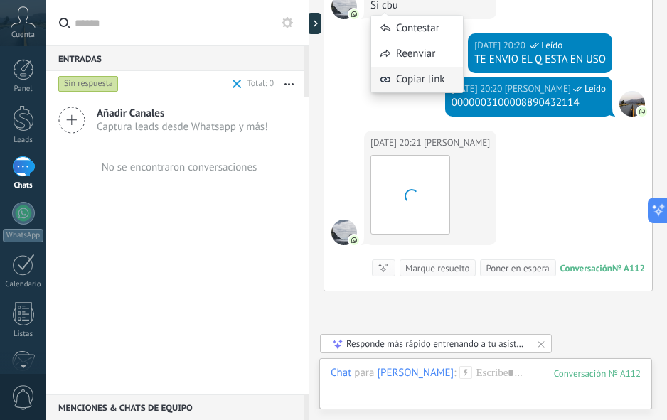
scroll to position [1122, 0]
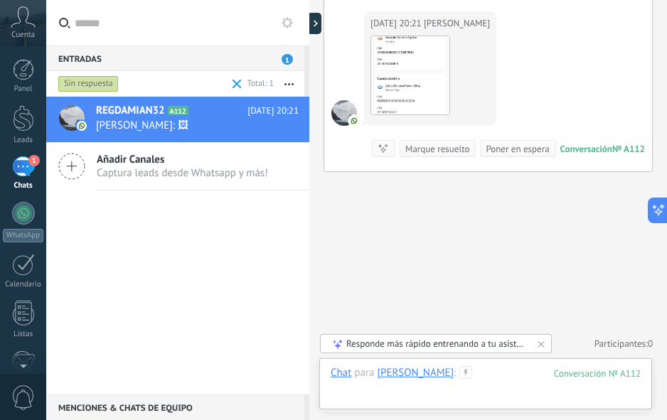
click at [501, 381] on div at bounding box center [486, 387] width 310 height 43
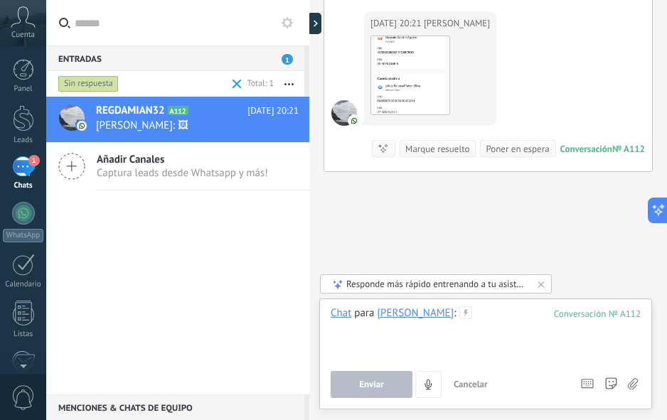
paste div
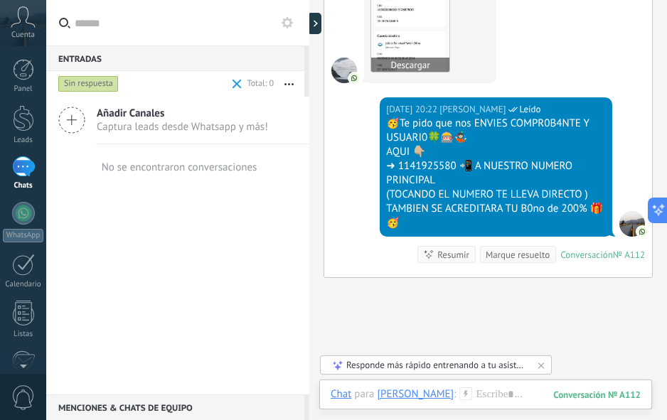
scroll to position [1057, 0]
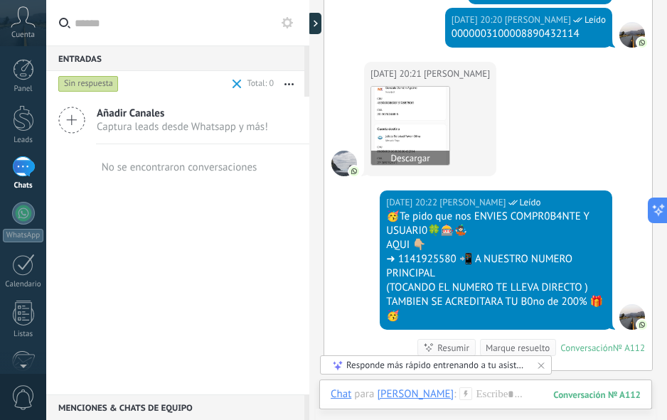
click at [421, 126] on img at bounding box center [410, 126] width 78 height 78
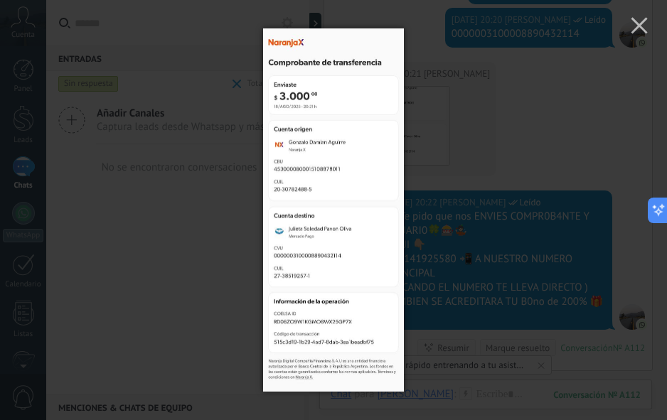
click at [556, 163] on div at bounding box center [333, 210] width 667 height 420
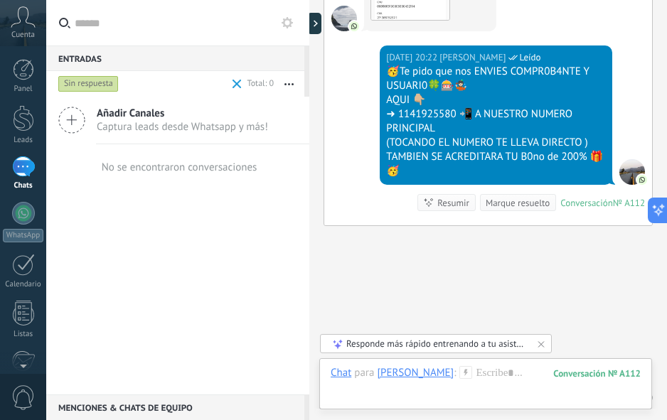
scroll to position [1270, 0]
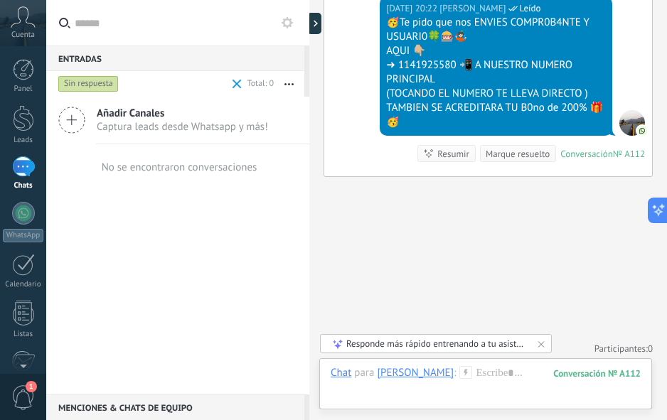
click at [21, 393] on span "1" at bounding box center [23, 398] width 24 height 25
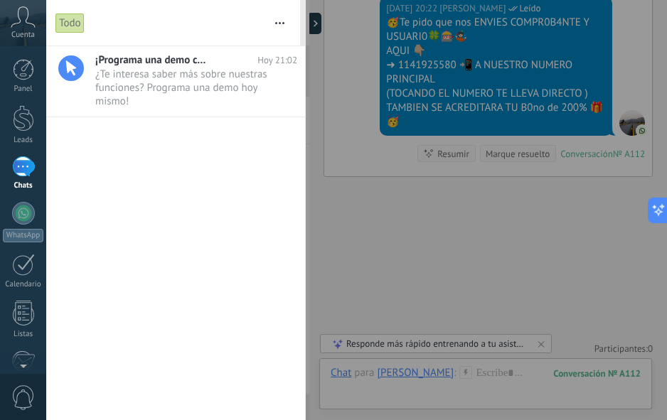
click at [25, 170] on div "1" at bounding box center [23, 166] width 23 height 21
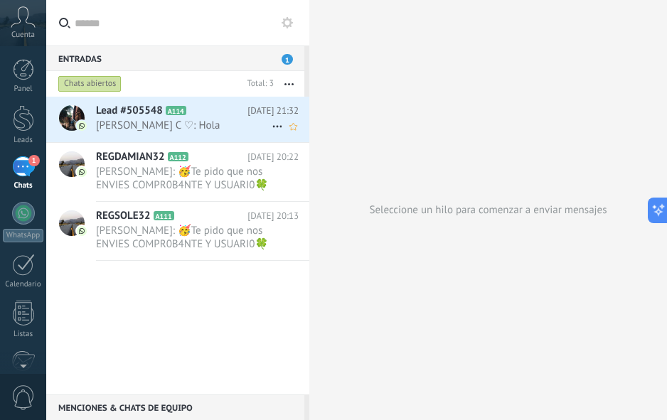
click at [171, 120] on span "[PERSON_NAME] C ♡: Hola" at bounding box center [184, 126] width 176 height 14
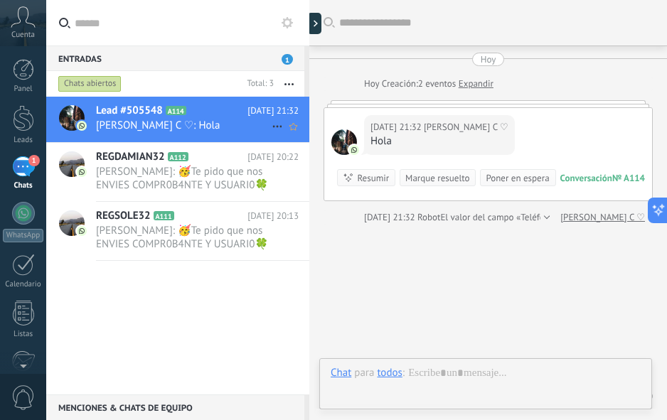
scroll to position [53, 0]
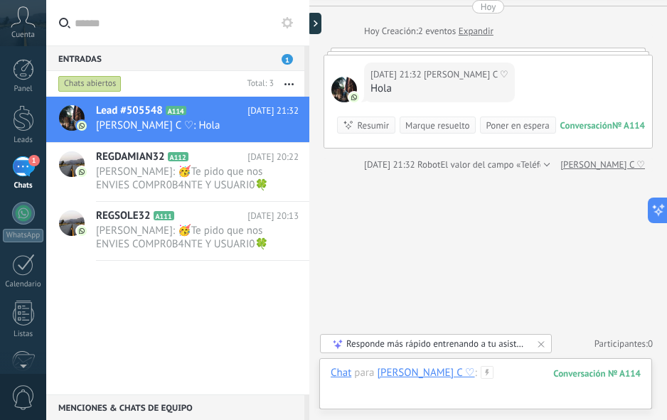
click at [448, 383] on div at bounding box center [486, 387] width 310 height 43
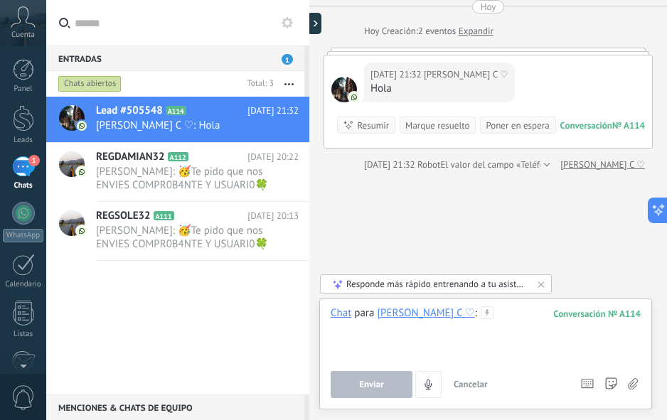
paste div
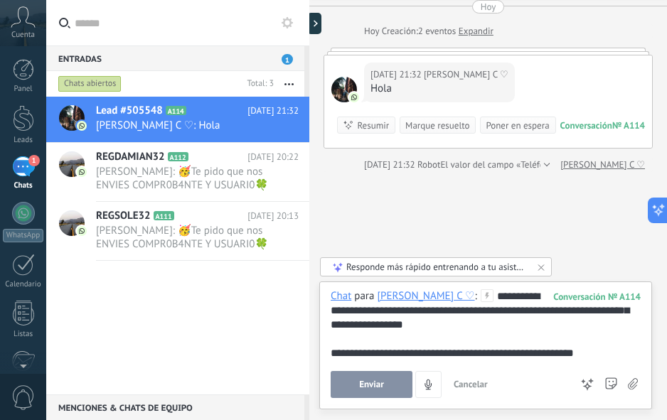
click at [487, 299] on div "**********" at bounding box center [486, 325] width 310 height 71
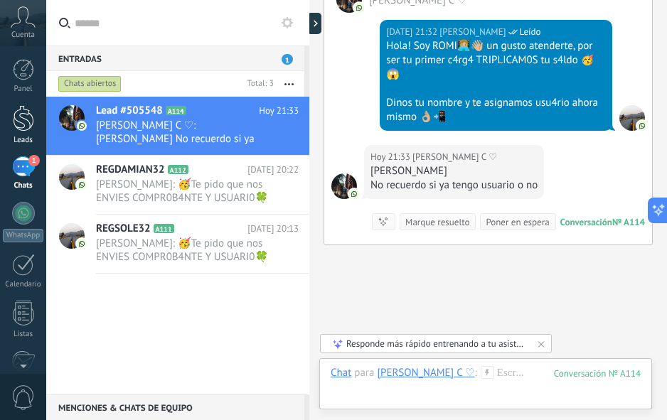
scroll to position [312, 0]
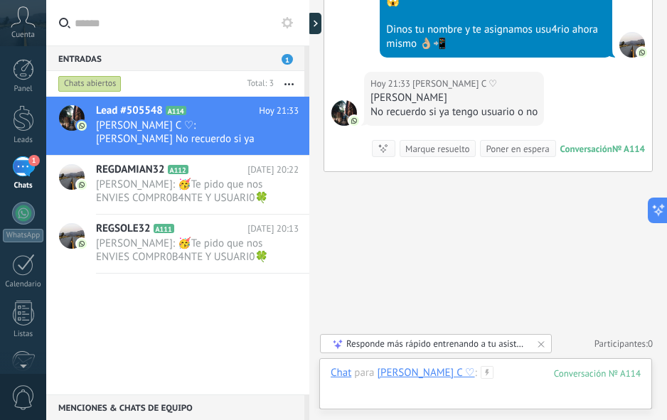
click at [459, 386] on div at bounding box center [486, 387] width 310 height 43
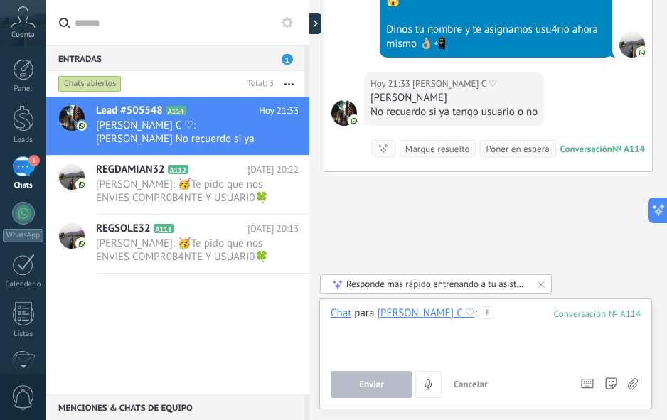
paste div
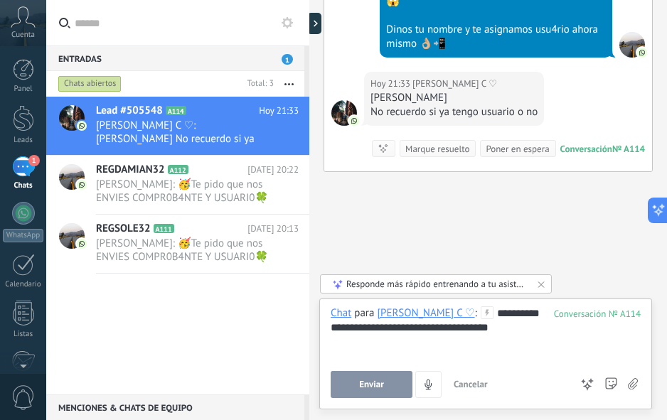
click at [382, 377] on button "Enviar" at bounding box center [372, 384] width 82 height 27
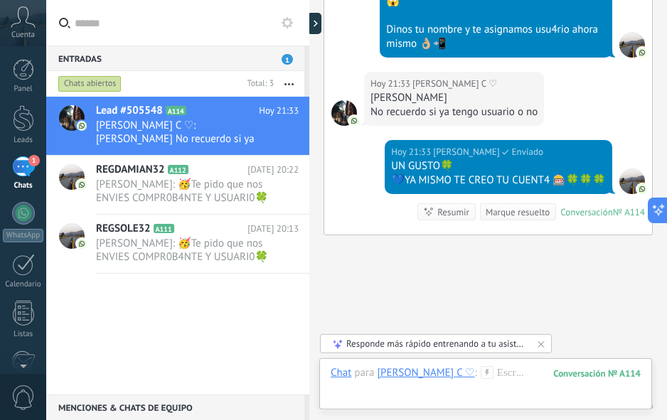
scroll to position [390, 0]
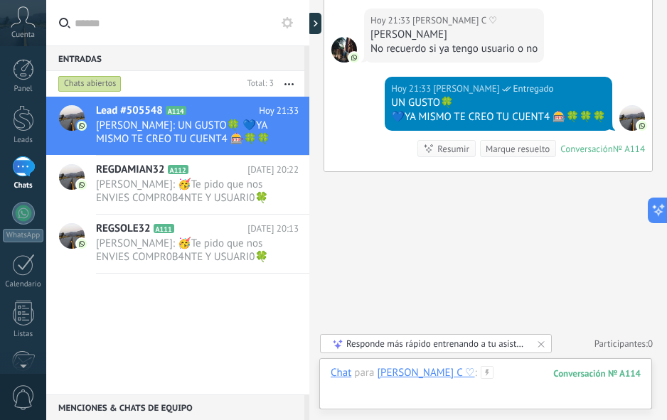
click at [488, 382] on div at bounding box center [486, 387] width 310 height 43
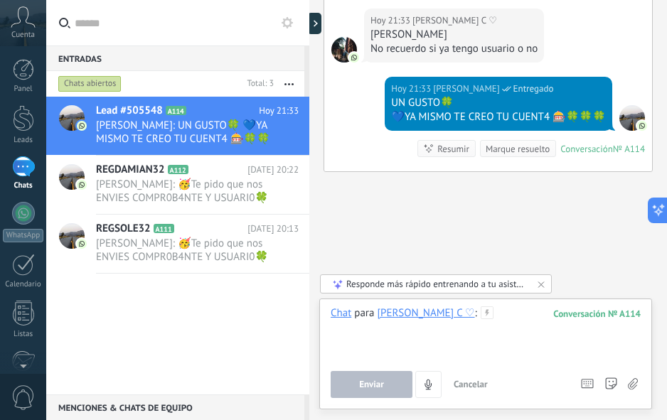
paste div
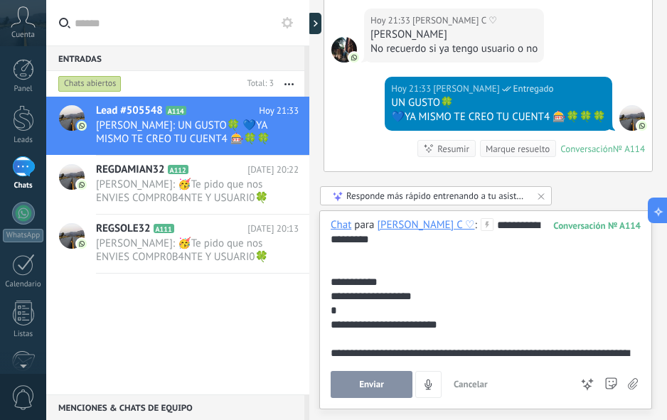
click at [398, 284] on div "**********" at bounding box center [483, 282] width 305 height 14
click at [388, 388] on button "Enviar" at bounding box center [372, 384] width 82 height 27
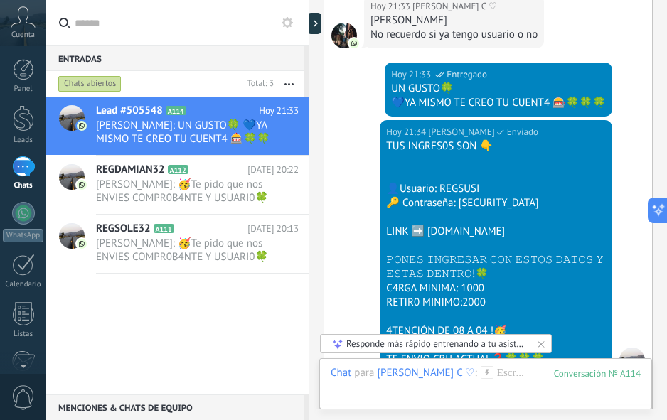
scroll to position [647, 0]
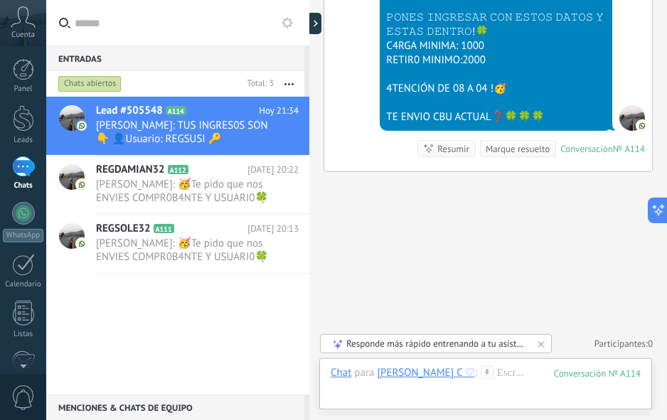
click at [322, 23] on div at bounding box center [314, 23] width 14 height 21
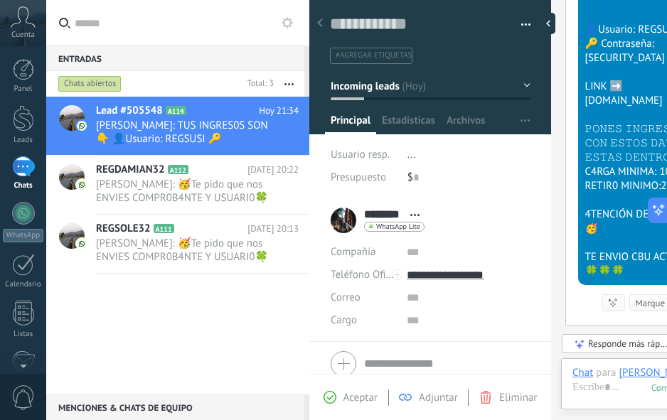
scroll to position [14, 0]
paste textarea "*******"
type textarea "*******"
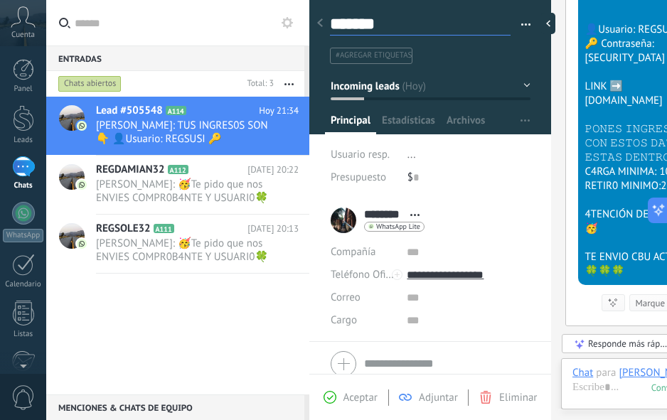
click at [548, 26] on div at bounding box center [548, 23] width 14 height 21
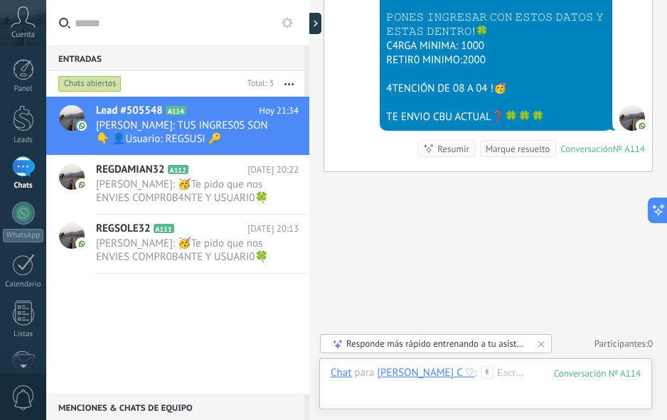
type textarea "*******"
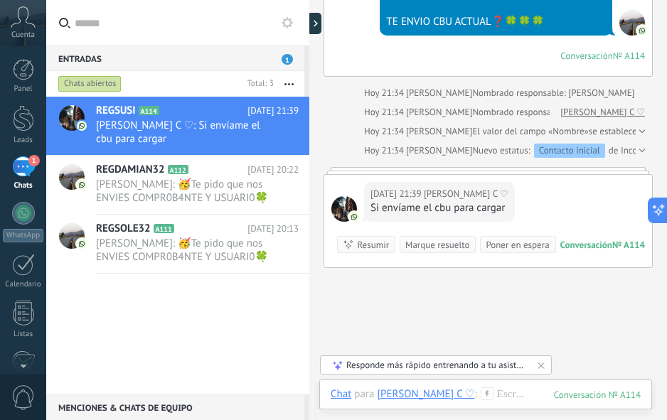
scroll to position [718, 0]
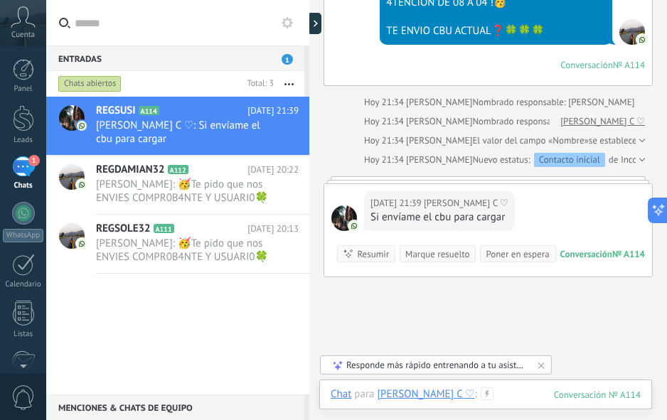
click at [497, 392] on div at bounding box center [486, 409] width 310 height 43
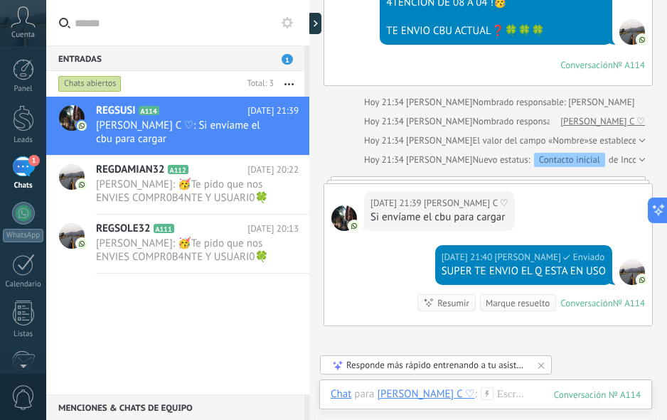
scroll to position [887, 0]
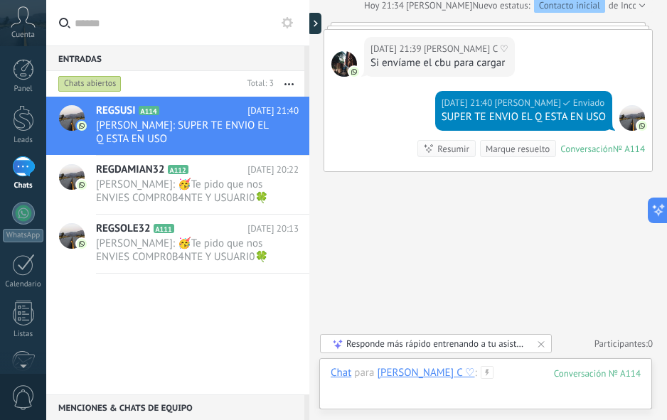
click at [497, 392] on div at bounding box center [486, 387] width 310 height 43
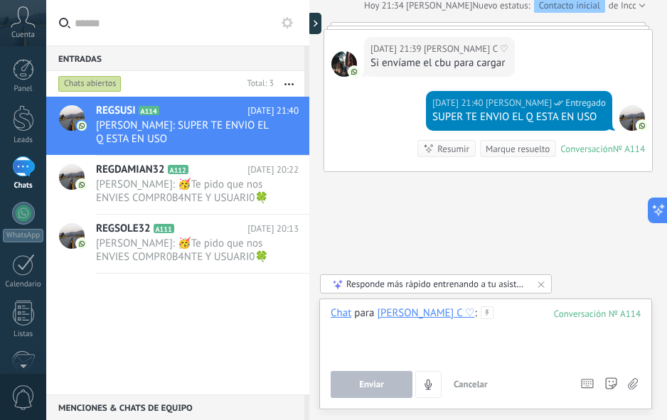
paste div
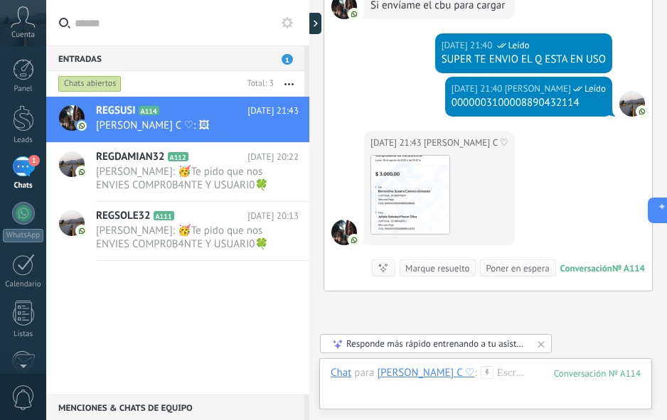
scroll to position [1064, 0]
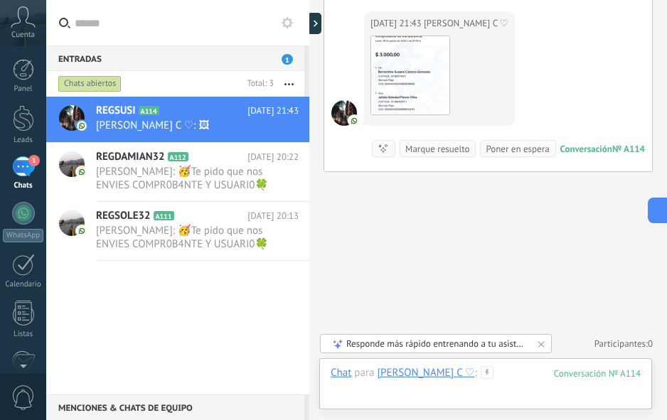
click at [453, 371] on div at bounding box center [486, 387] width 310 height 43
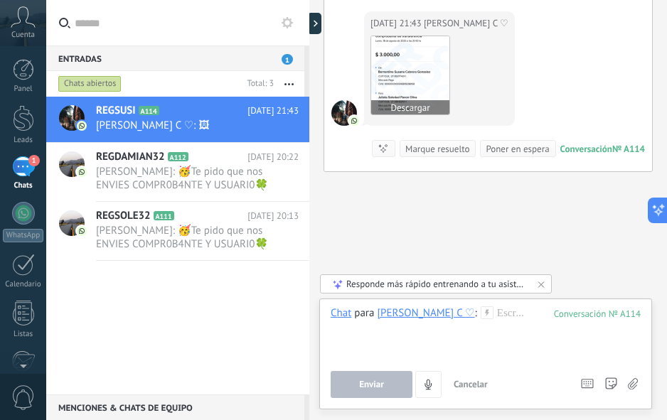
click at [391, 54] on img at bounding box center [410, 75] width 78 height 78
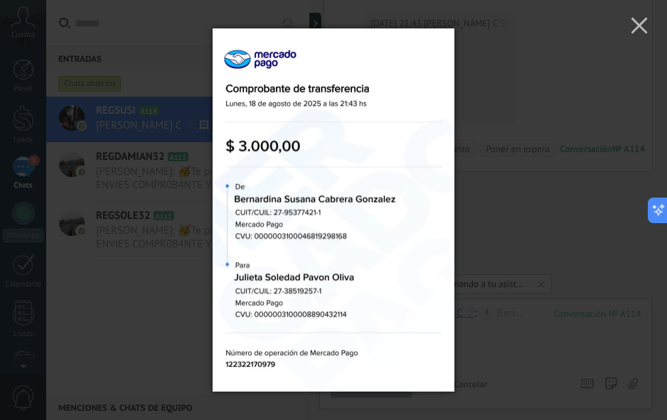
click at [560, 224] on div at bounding box center [333, 210] width 667 height 420
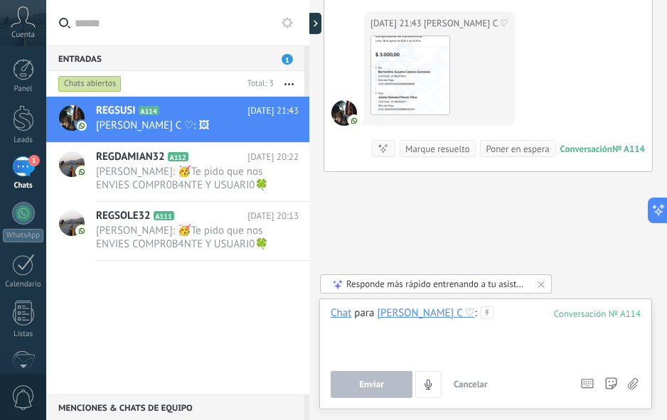
click at [495, 327] on div at bounding box center [486, 334] width 310 height 54
paste div
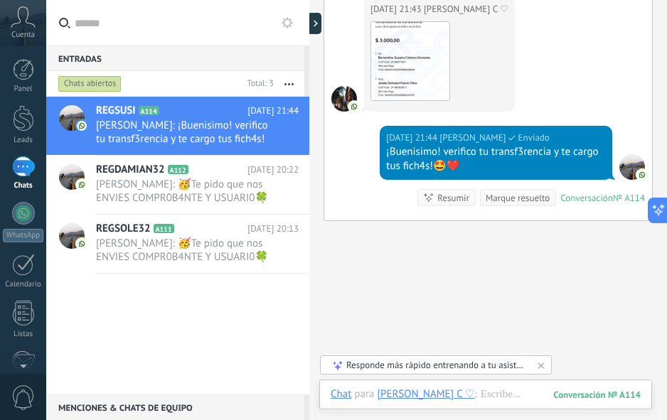
scroll to position [985, 0]
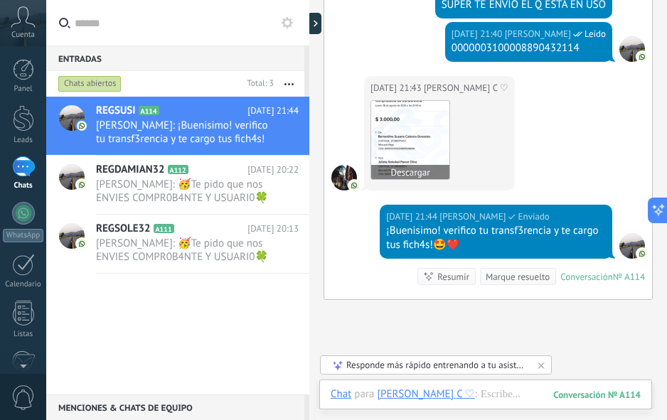
click at [405, 151] on img at bounding box center [410, 140] width 78 height 78
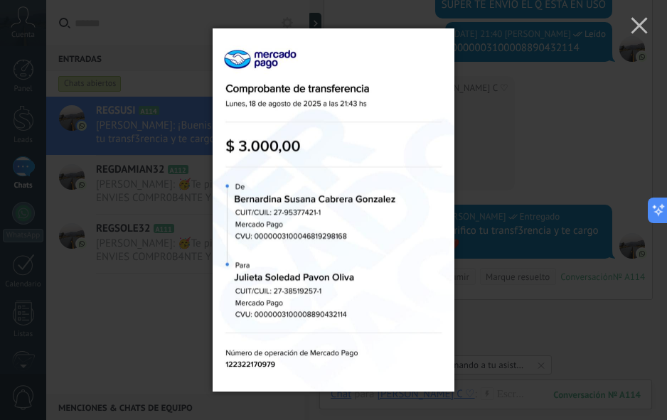
click at [604, 168] on div at bounding box center [333, 210] width 667 height 420
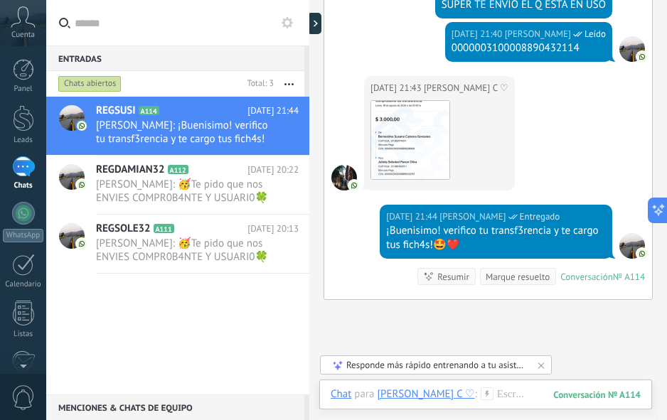
drag, startPoint x: 112, startPoint y: 309, endPoint x: 124, endPoint y: 312, distance: 12.3
click at [112, 309] on div "REGSUSI A114 [DATE] 21:44 [PERSON_NAME]: ¡Buenisimo! verifico tu transf3rencia …" at bounding box center [177, 246] width 263 height 298
click at [450, 393] on div at bounding box center [486, 409] width 310 height 43
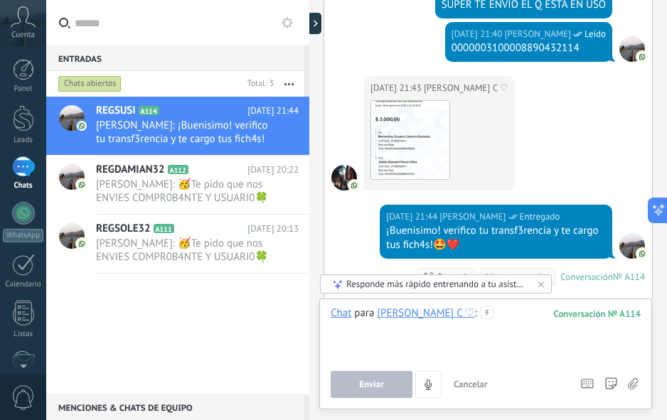
paste div
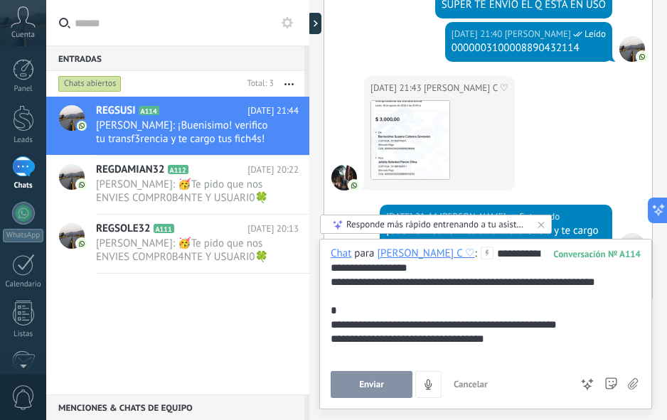
click at [357, 373] on button "Enviar" at bounding box center [372, 384] width 82 height 27
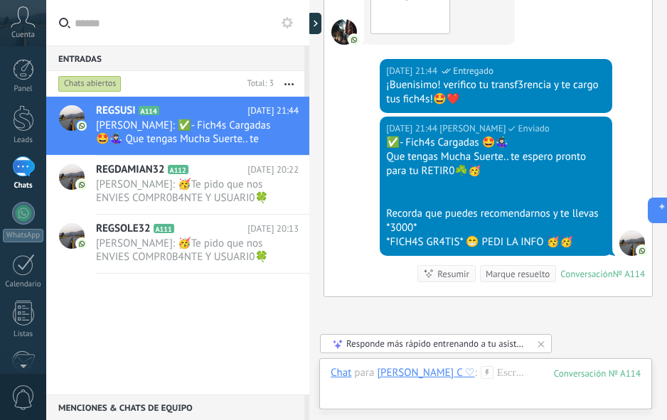
scroll to position [1270, 0]
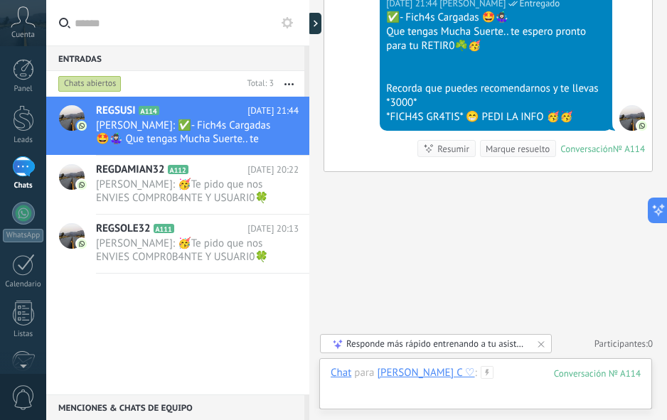
click at [472, 386] on div at bounding box center [486, 387] width 310 height 43
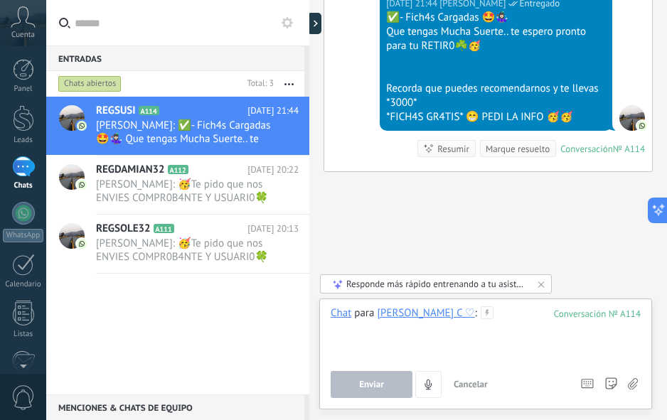
paste div
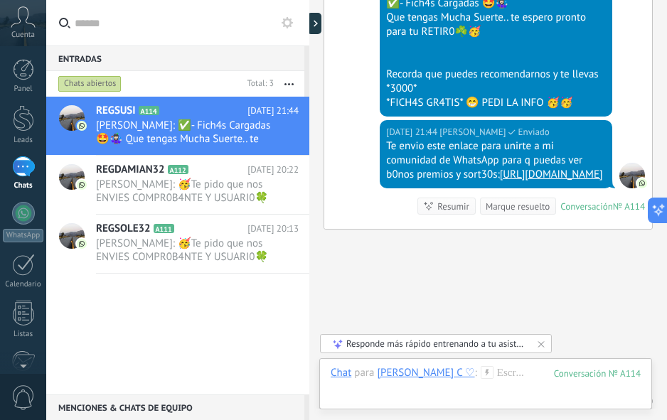
scroll to position [1371, 0]
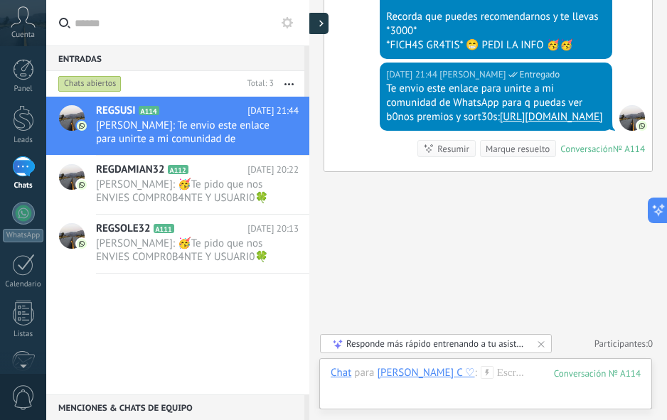
click at [321, 24] on icon at bounding box center [321, 23] width 4 height 7
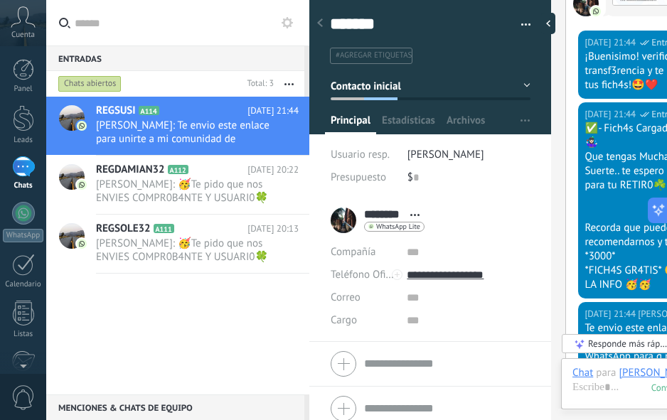
scroll to position [21, 0]
click at [367, 27] on textarea "*******" at bounding box center [420, 25] width 181 height 22
click at [556, 20] on div at bounding box center [551, 23] width 21 height 21
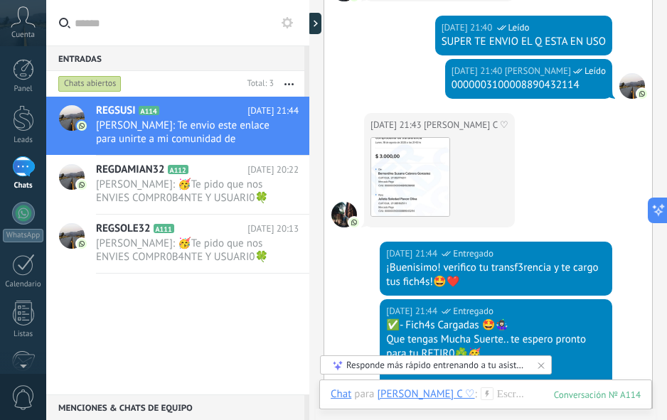
scroll to position [944, 0]
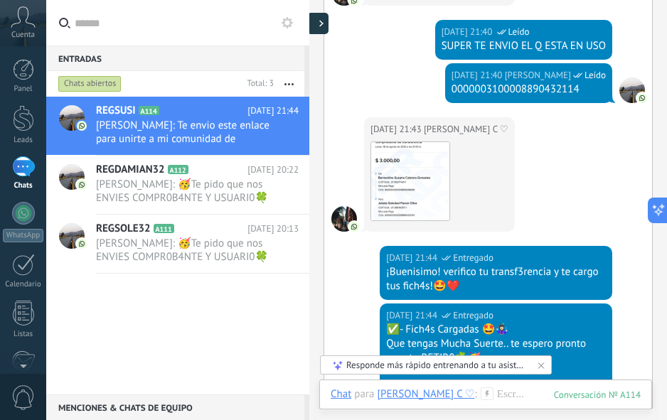
click at [322, 21] on icon at bounding box center [321, 23] width 4 height 7
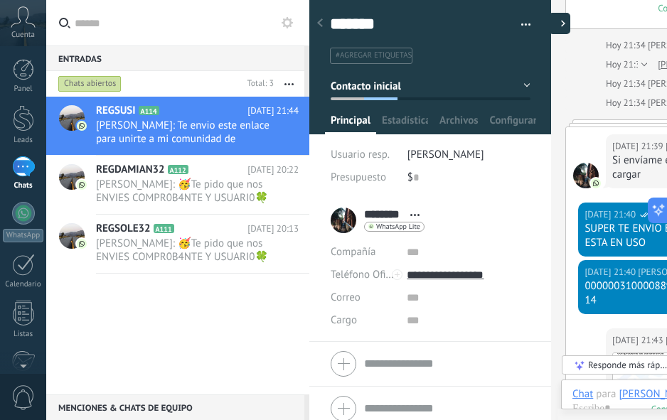
type textarea "*******"
click at [561, 23] on div at bounding box center [551, 23] width 21 height 21
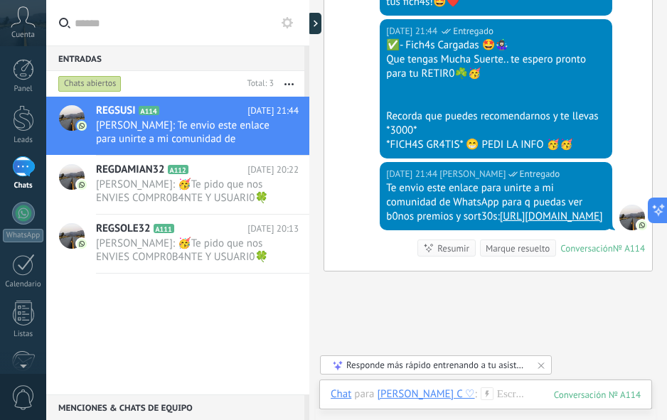
scroll to position [1371, 0]
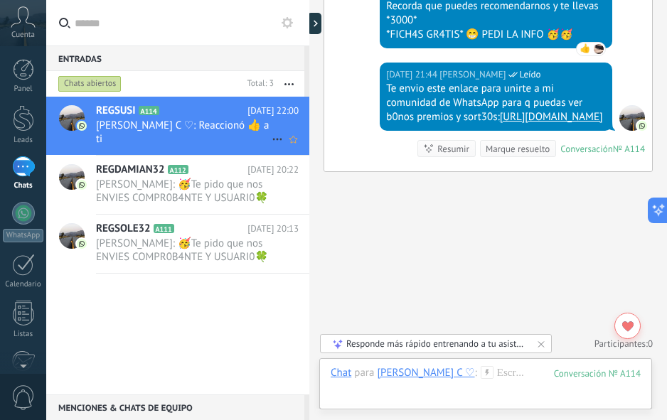
click at [221, 115] on h2 "REGSUSI A114" at bounding box center [172, 111] width 152 height 14
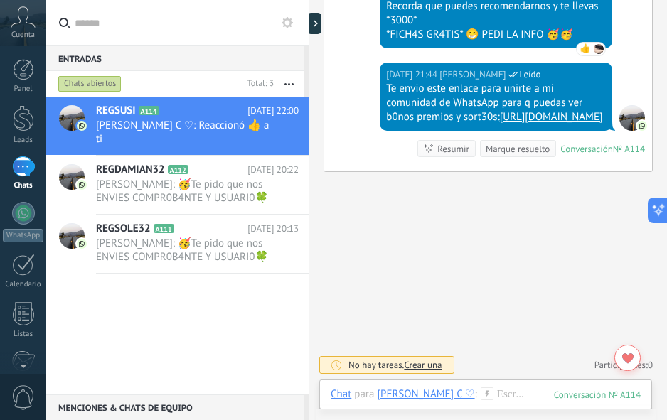
scroll to position [1392, 0]
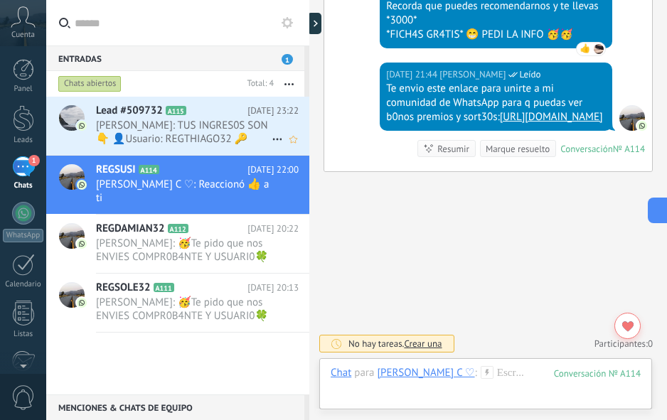
click at [169, 132] on span "[PERSON_NAME]: TUS INGRES0S SON 👇 👤Usuario: REGTHIAGO32 🔑 Contraseña: [SECURITY…" at bounding box center [184, 132] width 176 height 27
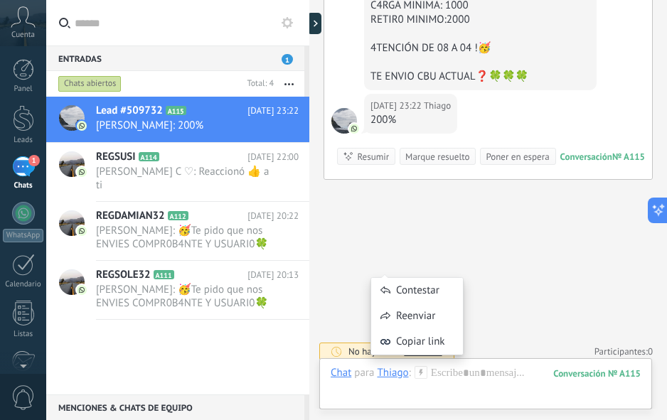
scroll to position [506, 0]
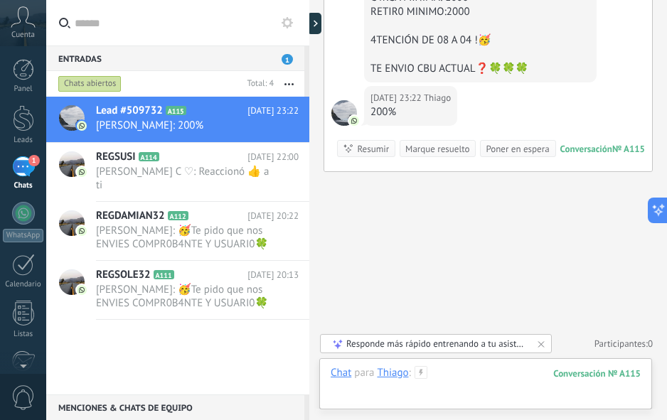
click at [445, 380] on div at bounding box center [486, 387] width 310 height 43
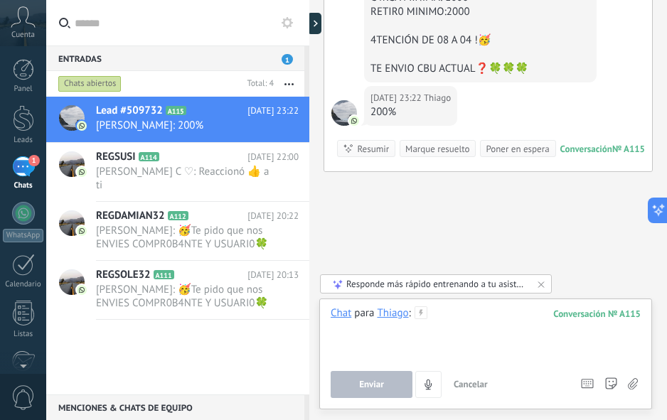
paste div
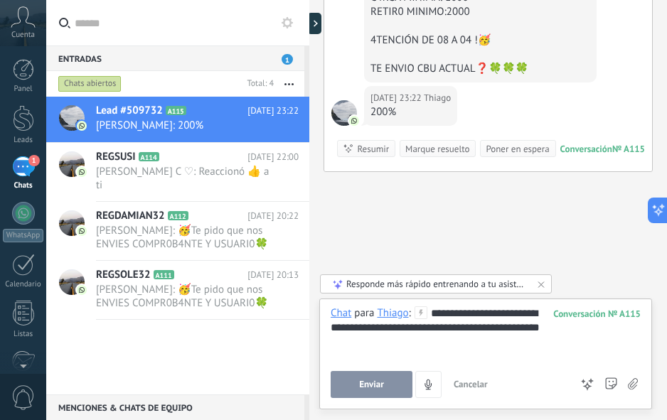
click at [431, 324] on div "**********" at bounding box center [486, 334] width 310 height 54
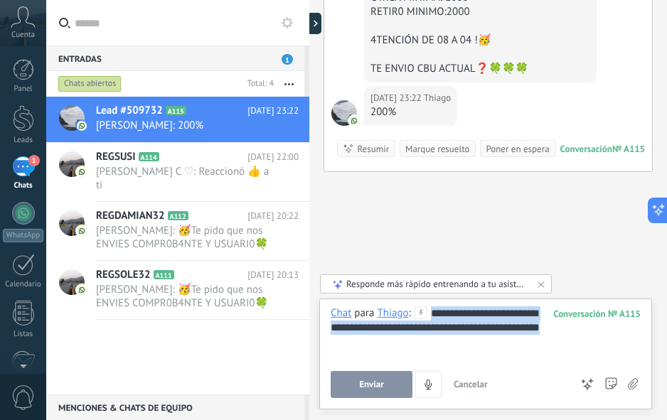
click at [431, 324] on div "**********" at bounding box center [486, 334] width 310 height 54
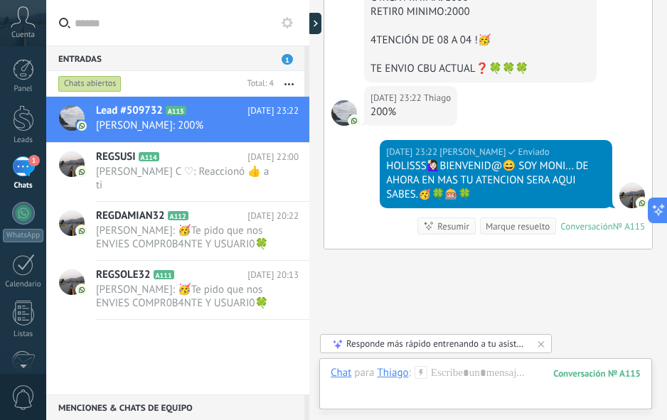
scroll to position [584, 0]
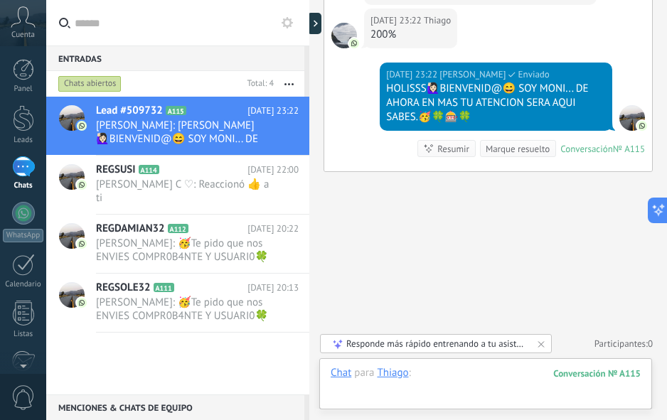
click at [460, 383] on div at bounding box center [486, 387] width 310 height 43
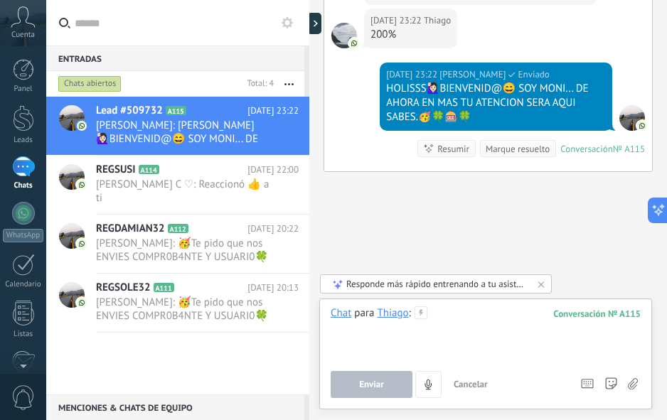
paste div
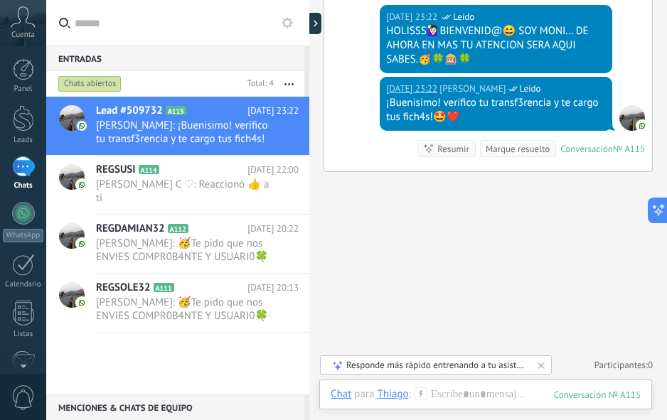
scroll to position [357, 0]
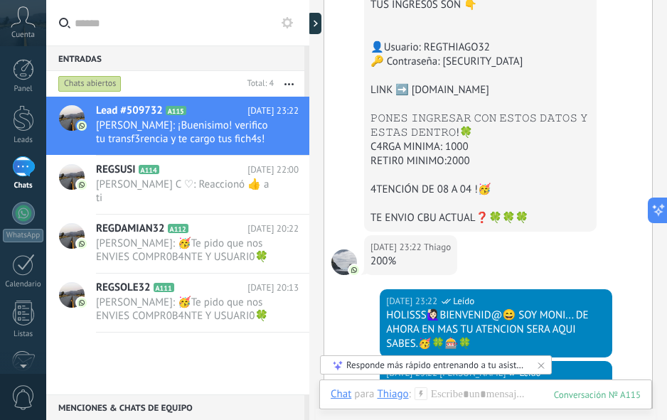
click at [439, 50] on div "👤Usuario: REGTHIAGO32" at bounding box center [481, 48] width 220 height 14
copy div "EGTHIAGO32"
click at [318, 21] on use at bounding box center [316, 24] width 4 height 6
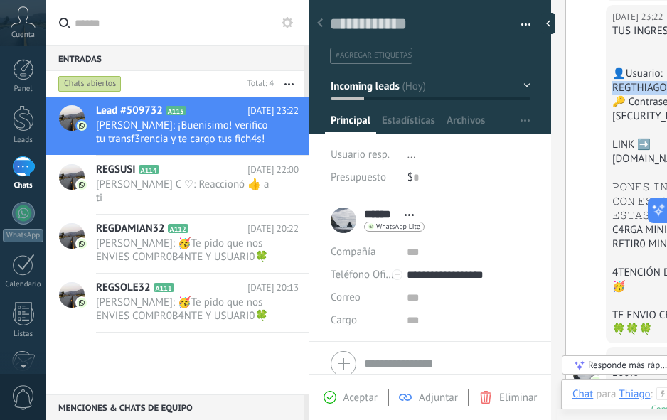
scroll to position [14, 0]
paste textarea "**********"
type textarea "**********"
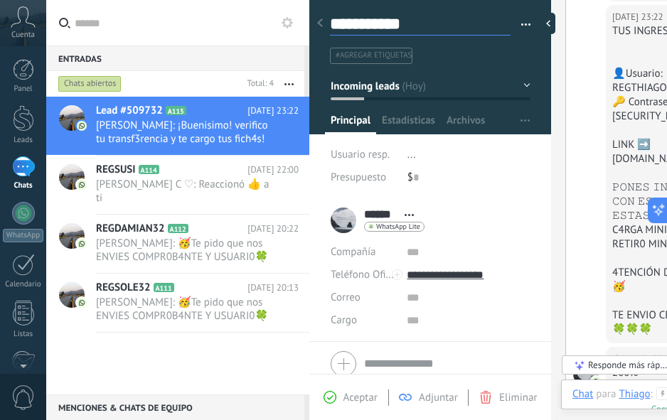
click at [556, 21] on div at bounding box center [548, 23] width 14 height 21
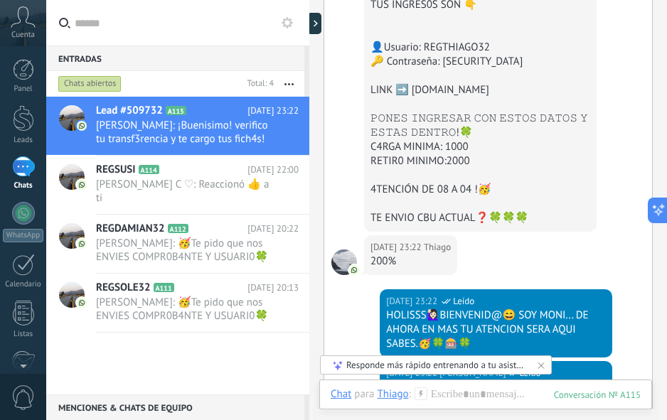
type textarea "**********"
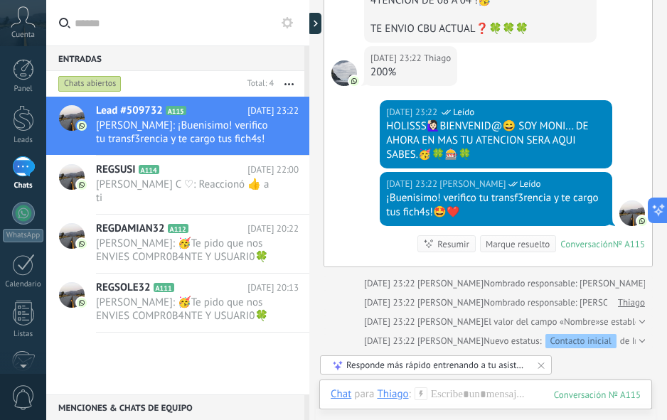
scroll to position [652, 0]
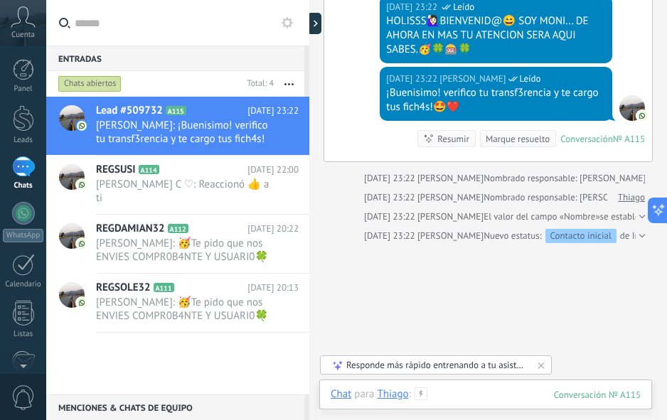
click at [455, 393] on div at bounding box center [486, 409] width 310 height 43
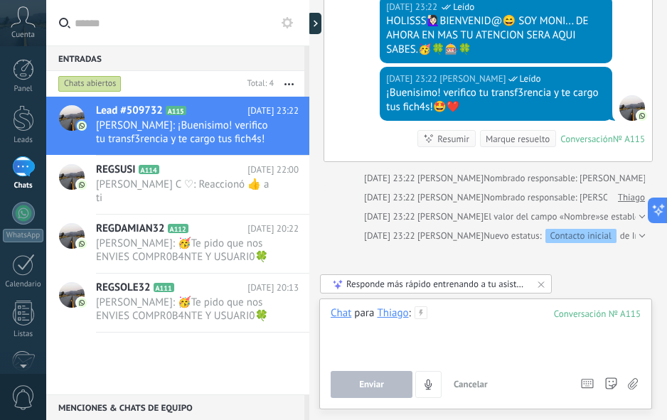
paste div
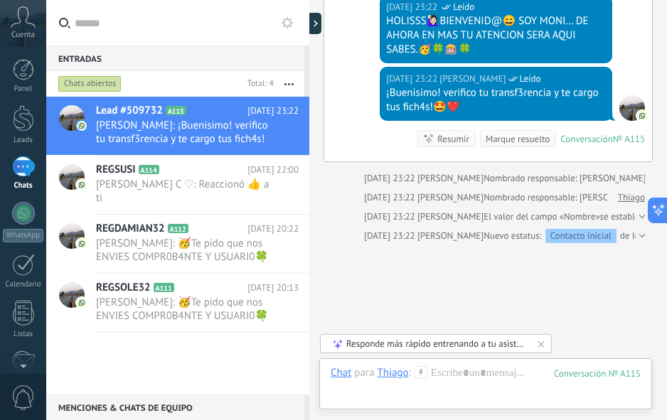
scroll to position [713, 0]
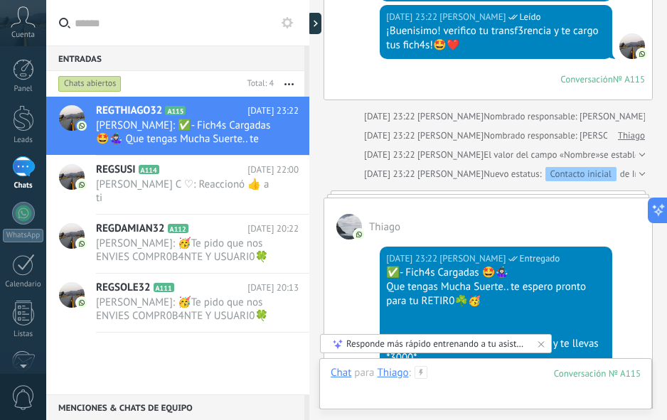
click at [445, 373] on div at bounding box center [486, 387] width 310 height 43
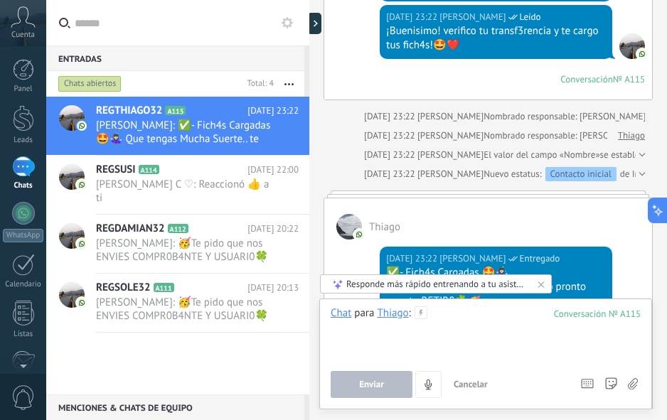
paste div
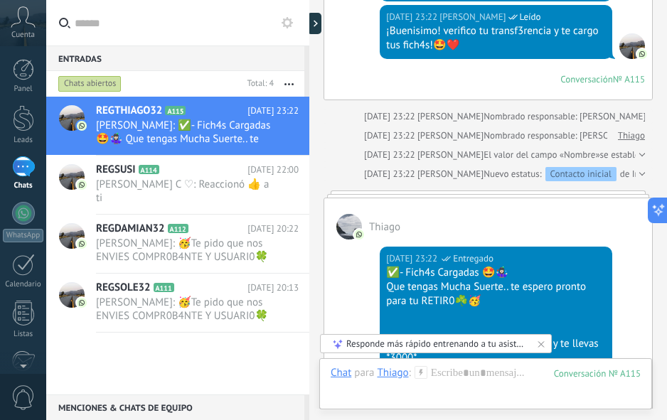
scroll to position [1026, 0]
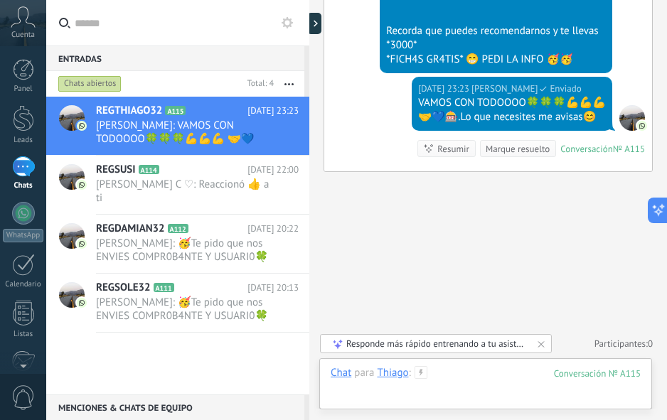
click at [445, 373] on div at bounding box center [486, 387] width 310 height 43
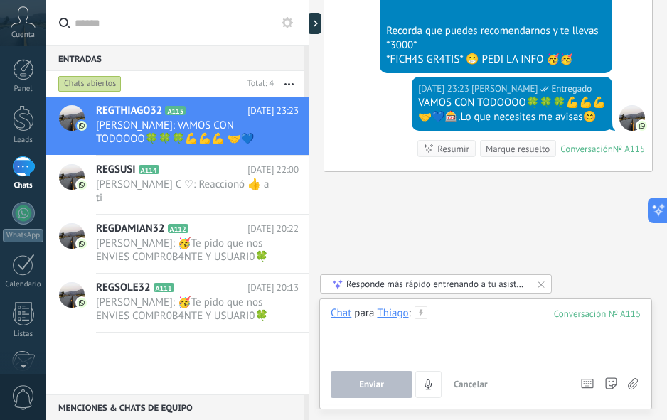
paste div
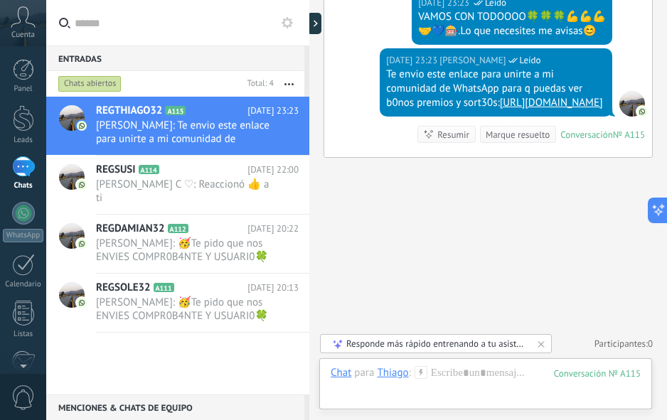
scroll to position [1141, 0]
